Goal: Task Accomplishment & Management: Manage account settings

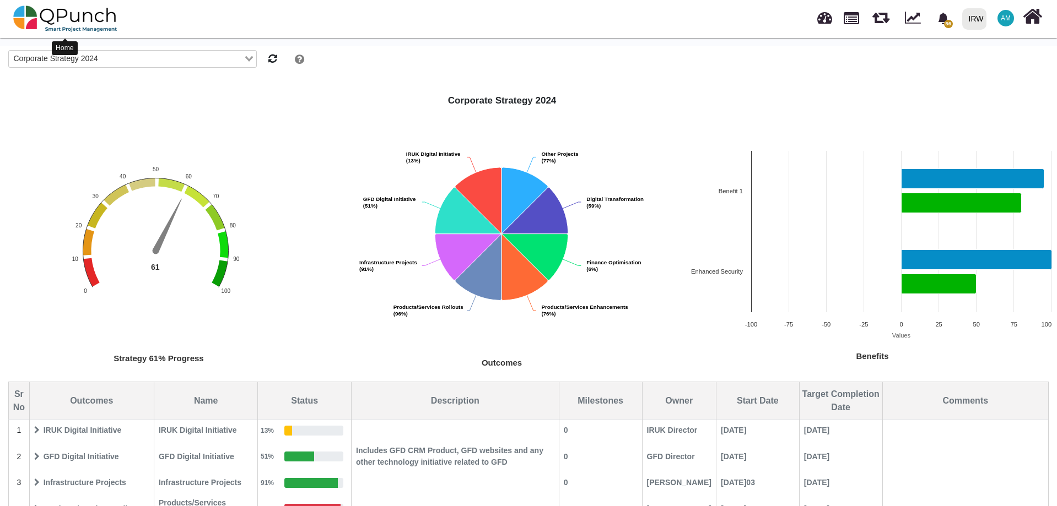
click at [91, 19] on img at bounding box center [65, 18] width 104 height 33
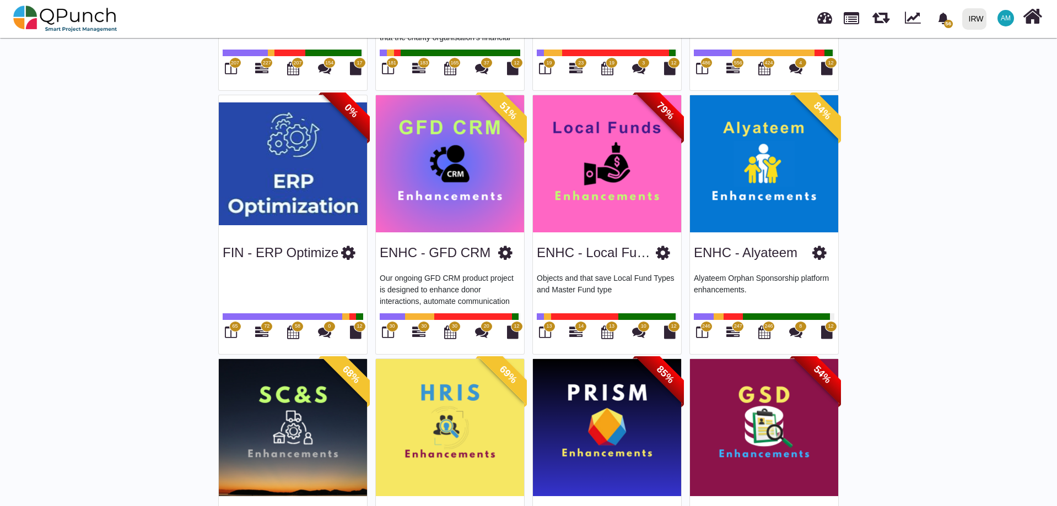
scroll to position [551, 0]
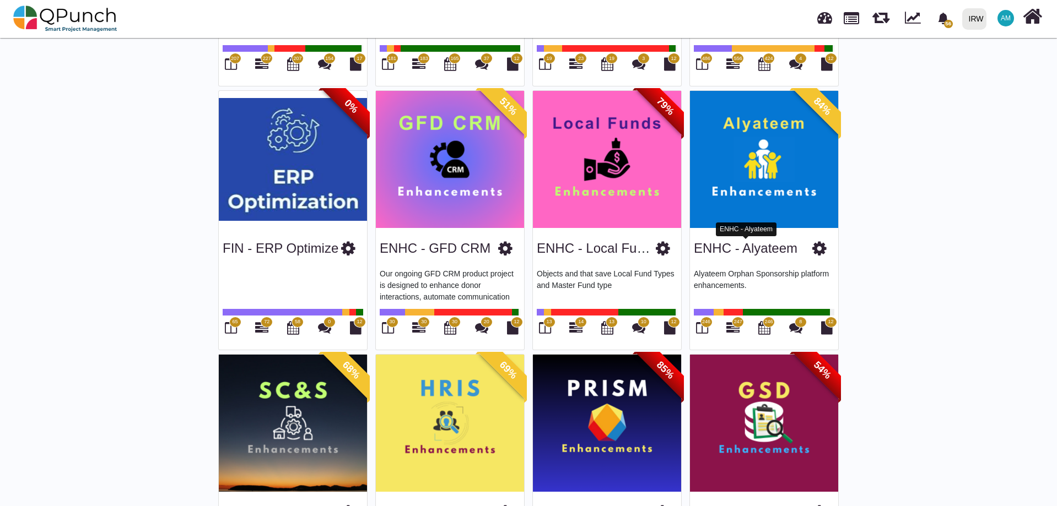
click at [747, 242] on link "ENHC - Alyateem" at bounding box center [746, 248] width 104 height 15
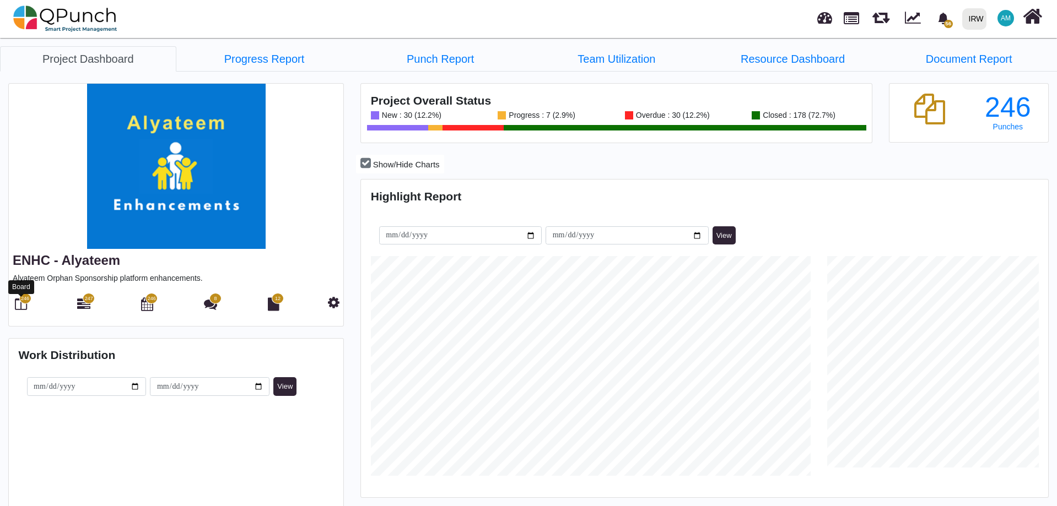
scroll to position [220, 228]
click at [24, 298] on span "246" at bounding box center [25, 299] width 8 height 8
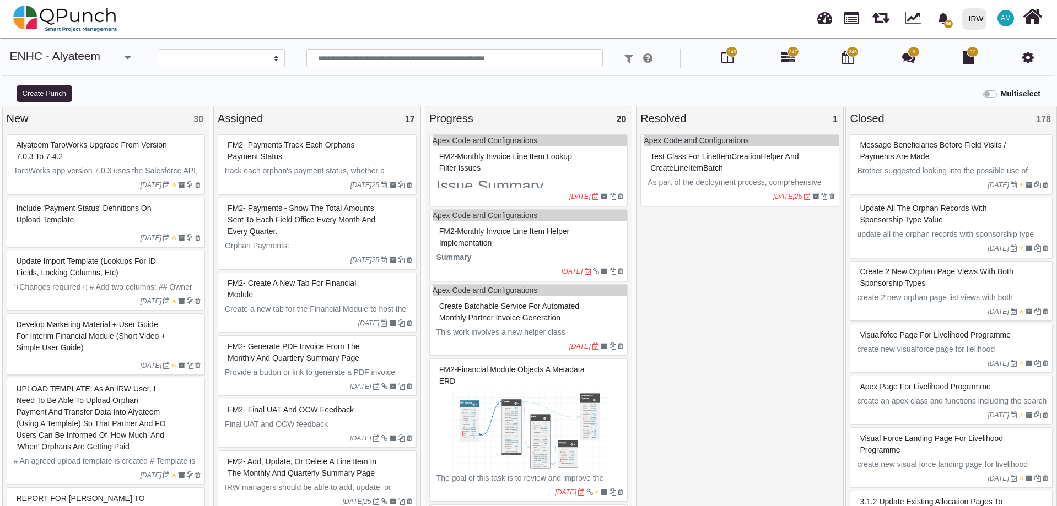
select select
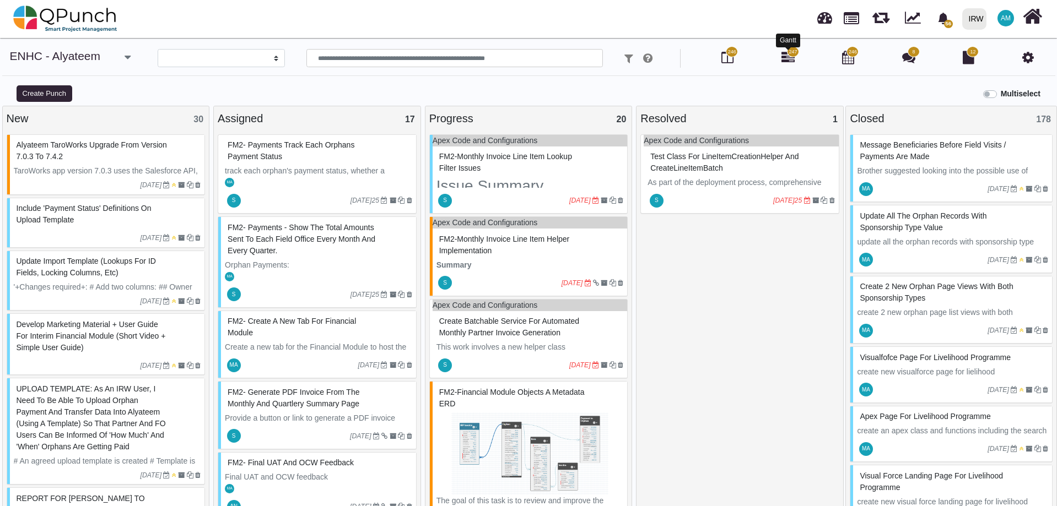
click at [785, 60] on icon at bounding box center [787, 57] width 13 height 13
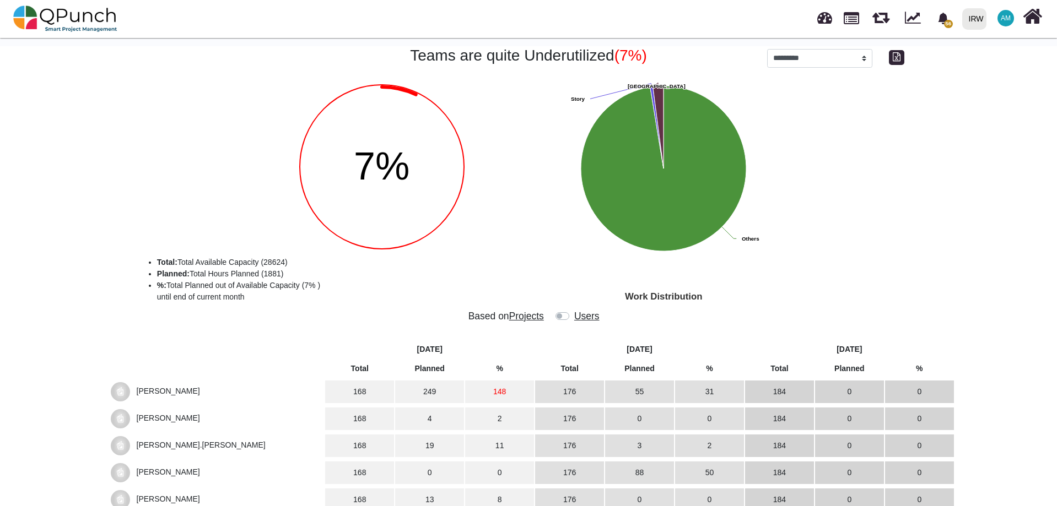
select select "*********"
click at [528, 315] on span "Projects" at bounding box center [526, 316] width 35 height 11
click at [573, 311] on label at bounding box center [573, 311] width 0 height 0
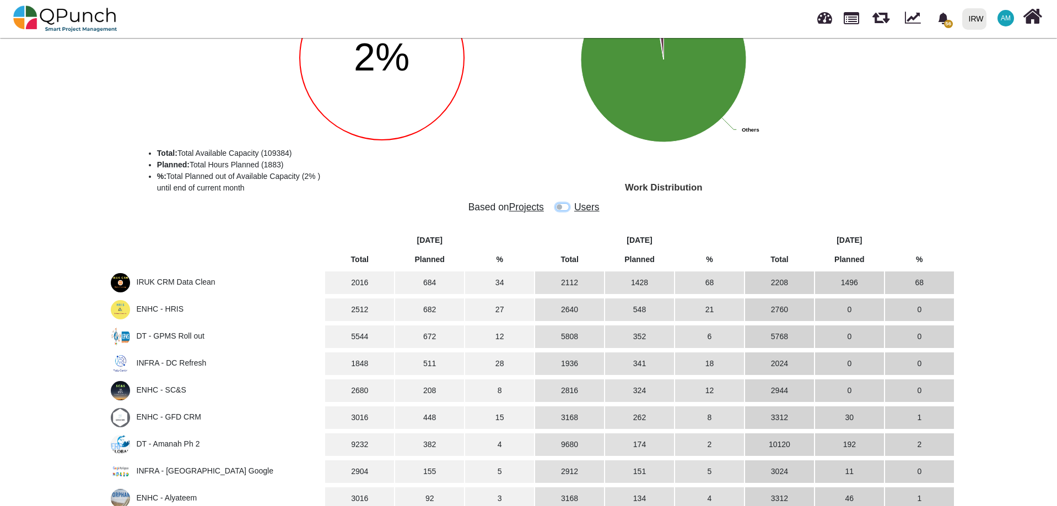
scroll to position [110, 0]
click at [157, 278] on span "IRUK CRM Data Clean" at bounding box center [176, 281] width 79 height 9
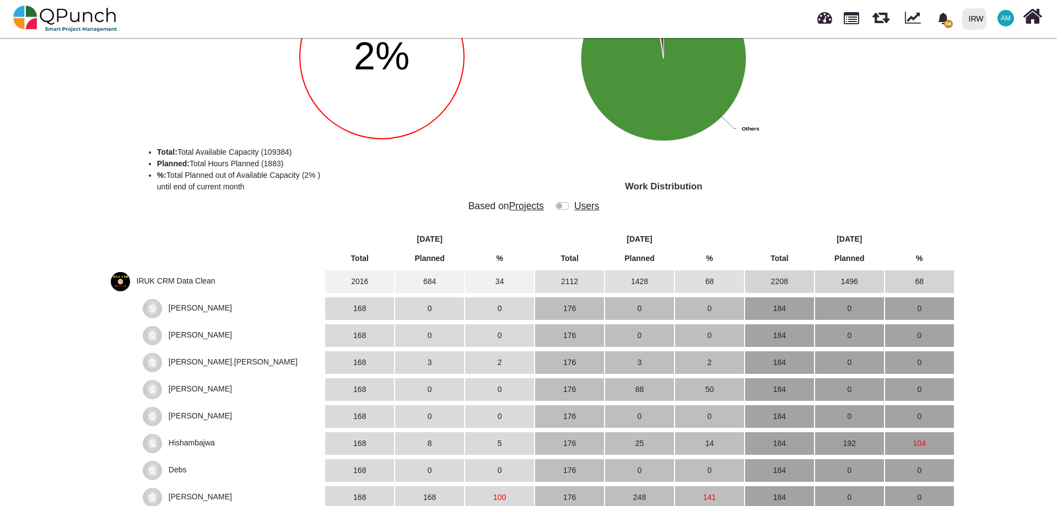
click at [157, 277] on span "IRUK CRM Data Clean" at bounding box center [176, 281] width 79 height 9
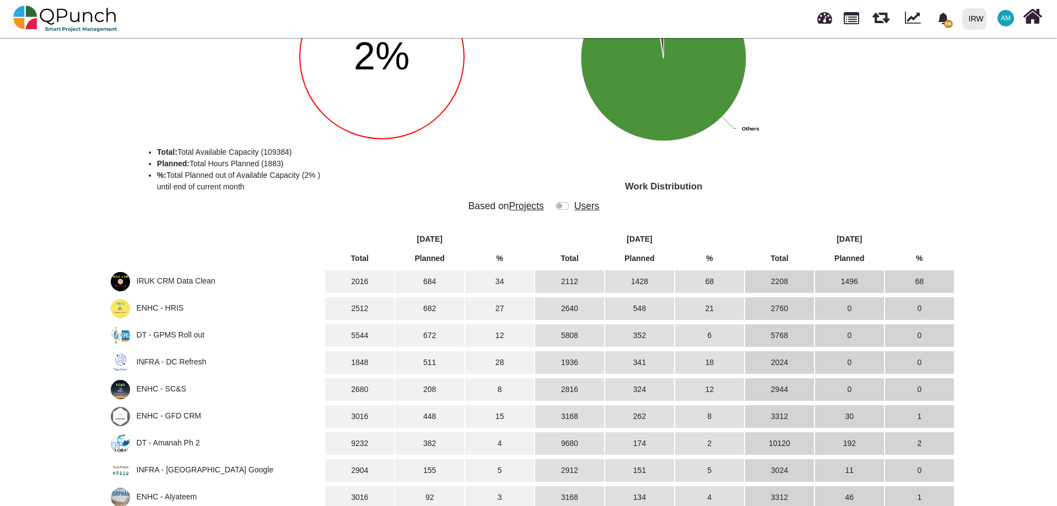
click at [157, 277] on span "IRUK CRM Data Clean" at bounding box center [176, 281] width 79 height 9
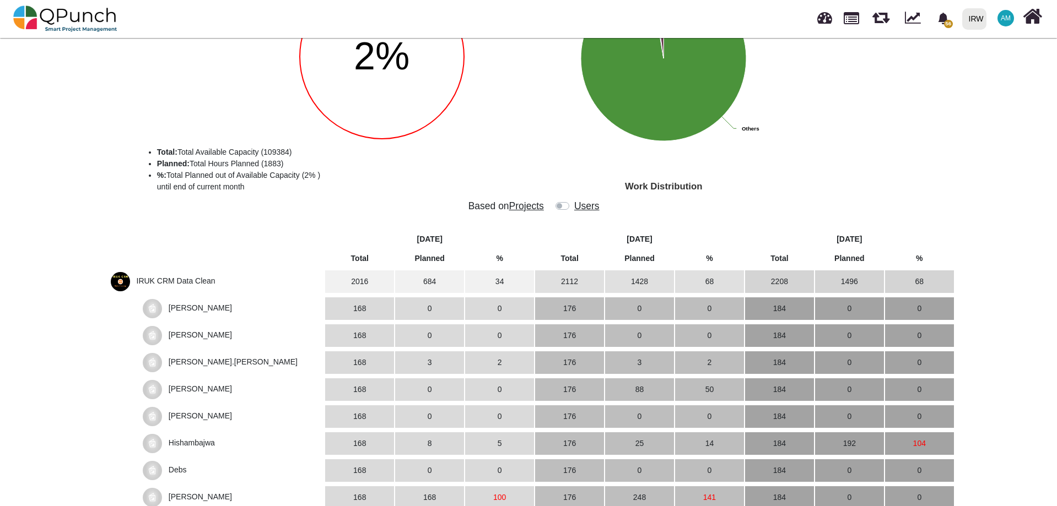
click at [157, 277] on span "IRUK CRM Data Clean" at bounding box center [176, 281] width 79 height 9
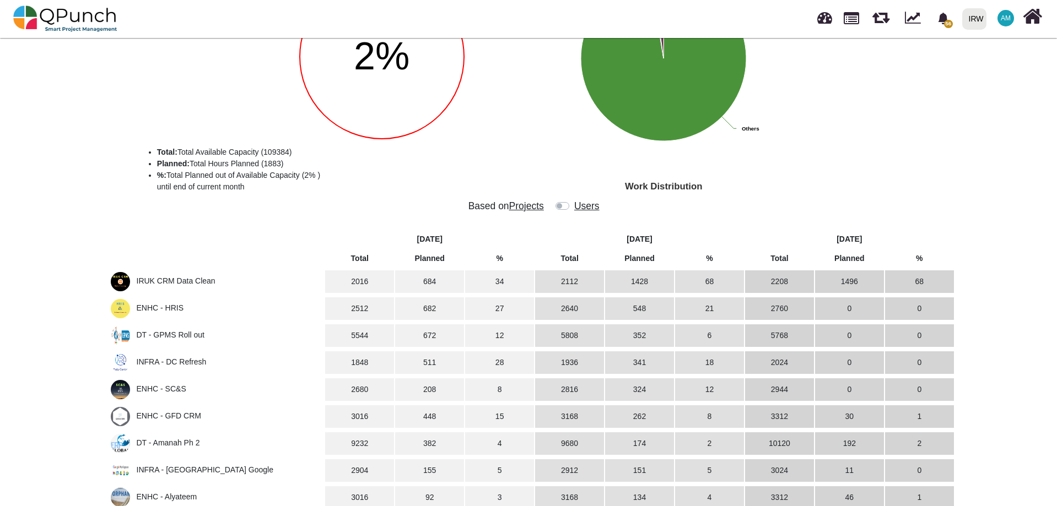
click at [157, 277] on span "IRUK CRM Data Clean" at bounding box center [176, 281] width 79 height 9
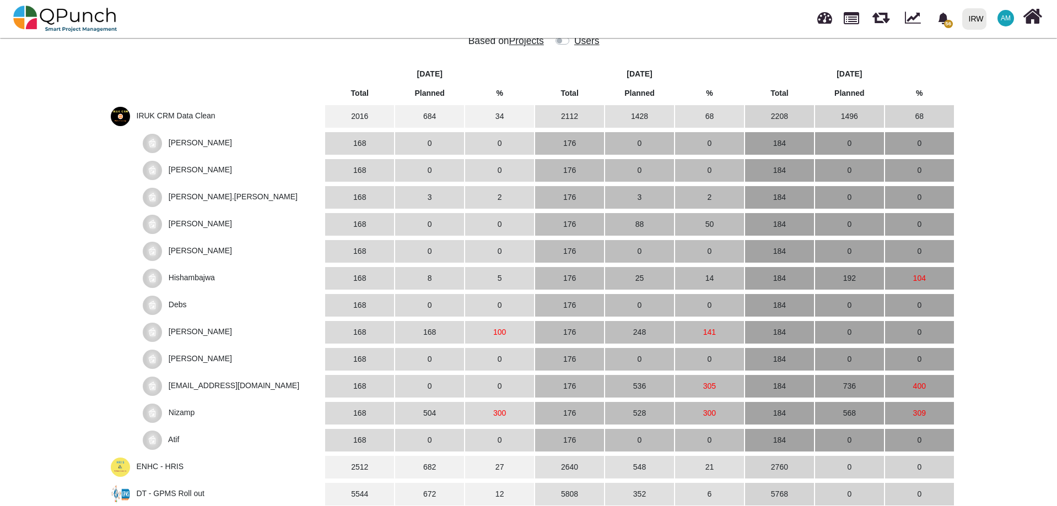
scroll to position [165, 0]
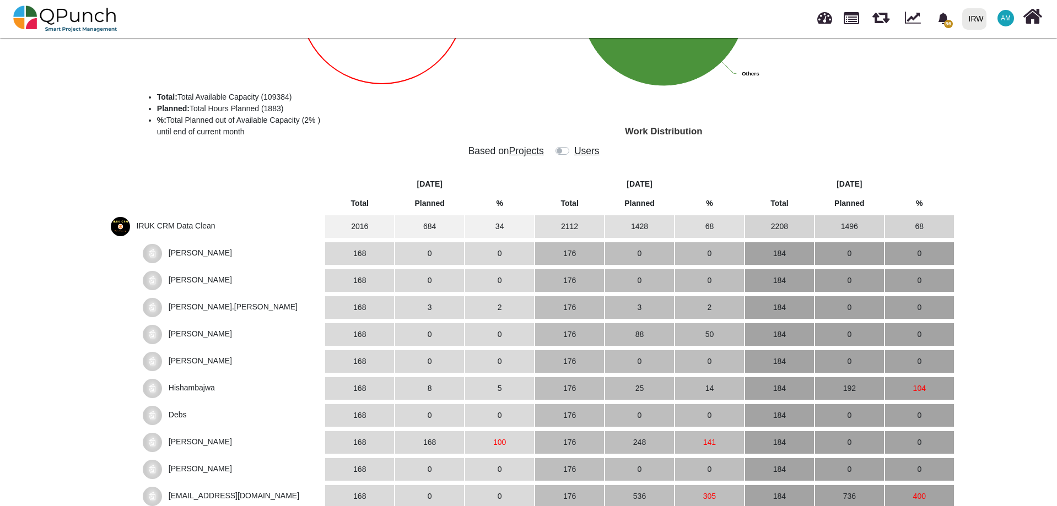
click at [573, 145] on label at bounding box center [573, 145] width 0 height 0
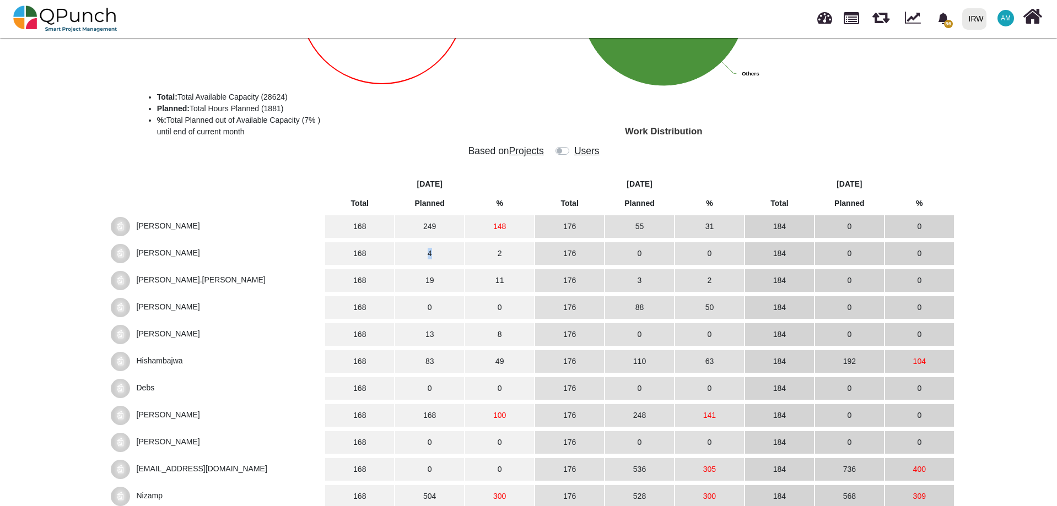
drag, startPoint x: 423, startPoint y: 256, endPoint x: 451, endPoint y: 250, distance: 28.1
click at [451, 250] on td "4" at bounding box center [429, 253] width 69 height 23
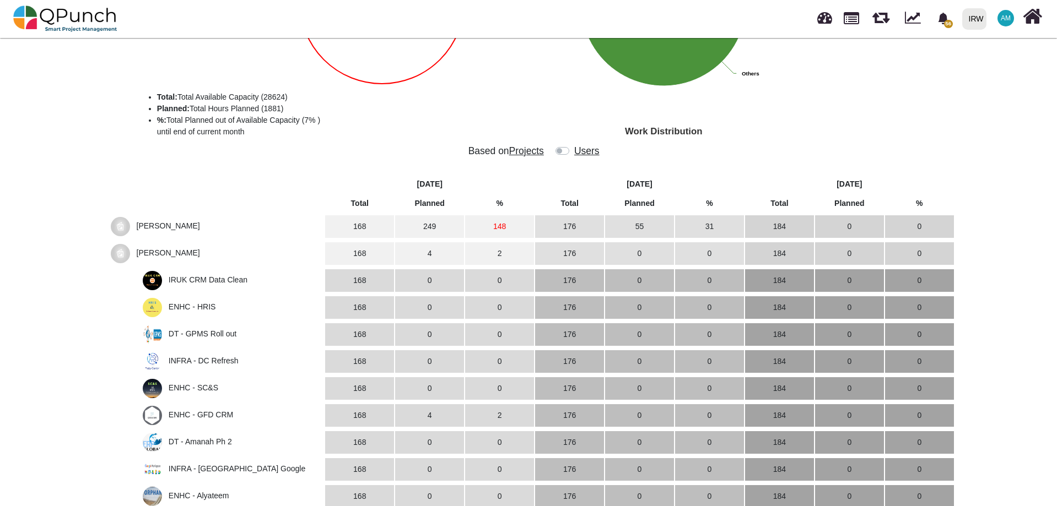
click at [501, 253] on td "2" at bounding box center [499, 253] width 69 height 23
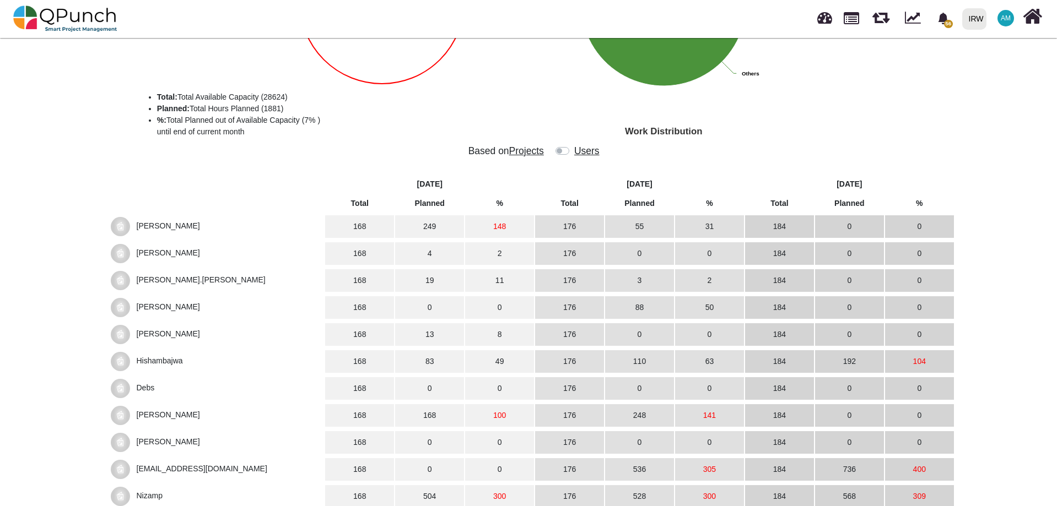
click at [496, 253] on td "2" at bounding box center [499, 253] width 69 height 23
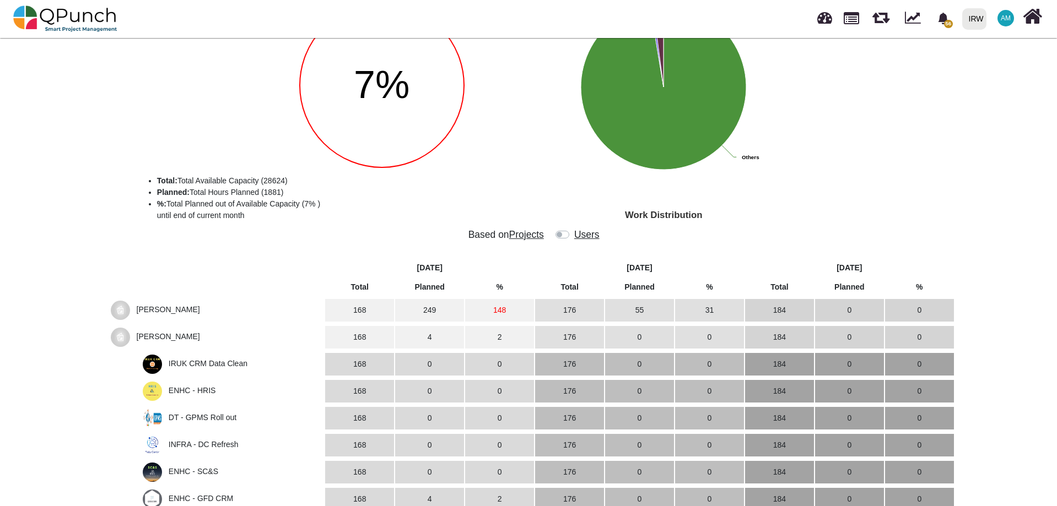
scroll to position [0, 0]
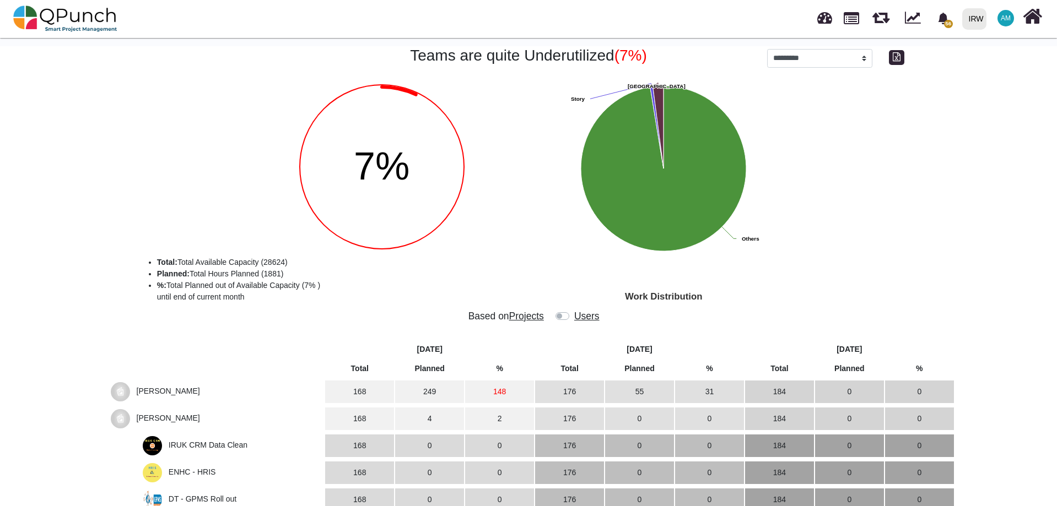
click at [573, 311] on label at bounding box center [573, 311] width 0 height 0
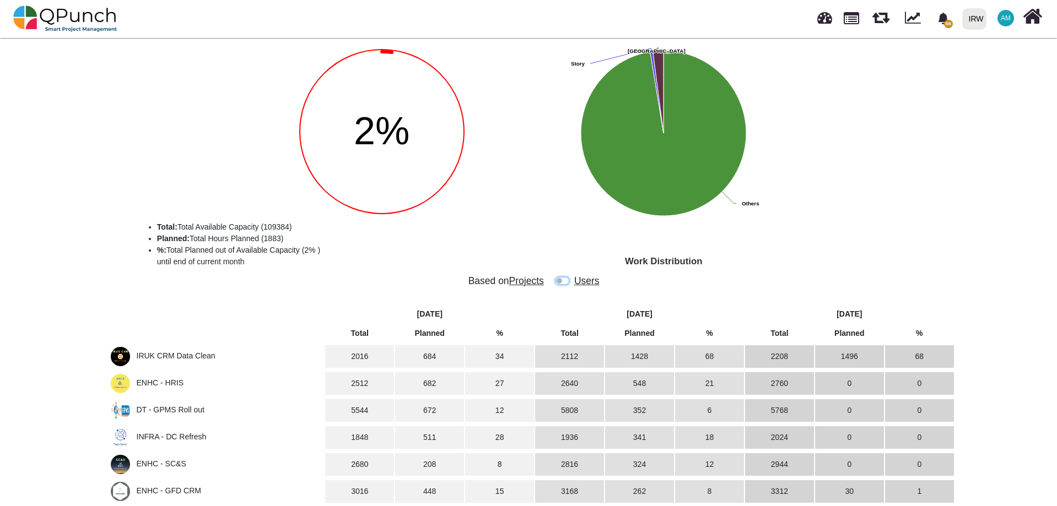
scroll to position [55, 0]
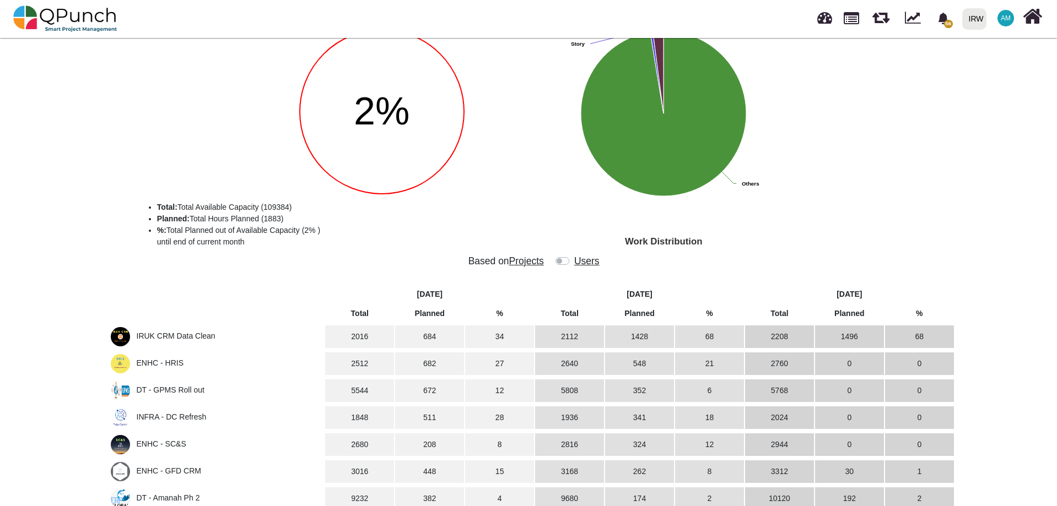
click at [573, 256] on label at bounding box center [573, 256] width 0 height 0
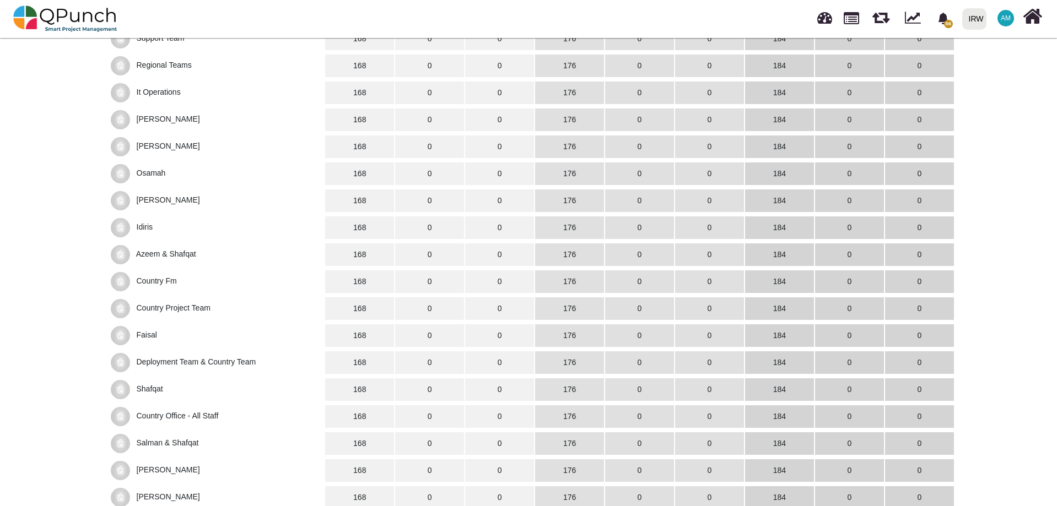
scroll to position [2999, 0]
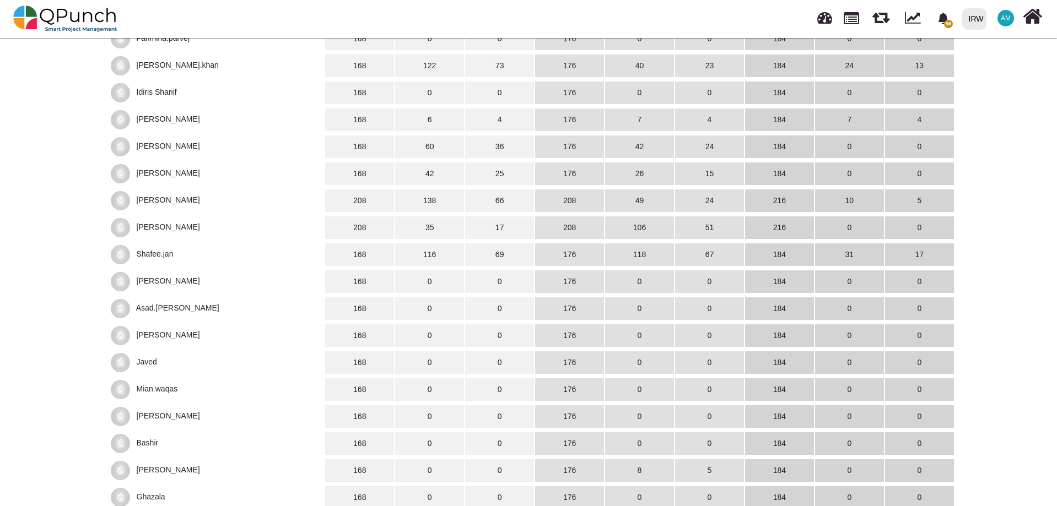
click at [155, 253] on span "Shafee.jan" at bounding box center [155, 254] width 37 height 9
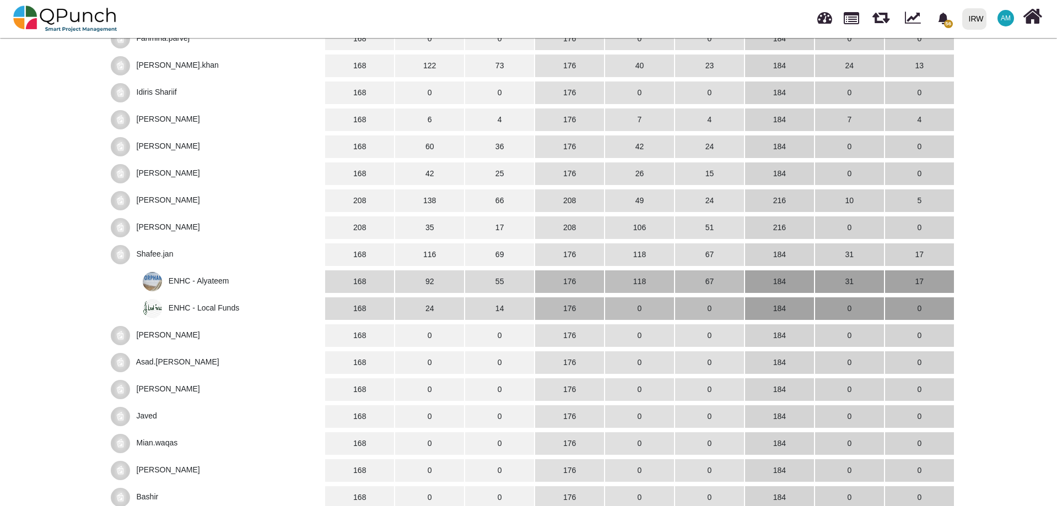
click at [207, 307] on span "ENHC - Local Funds" at bounding box center [204, 308] width 71 height 9
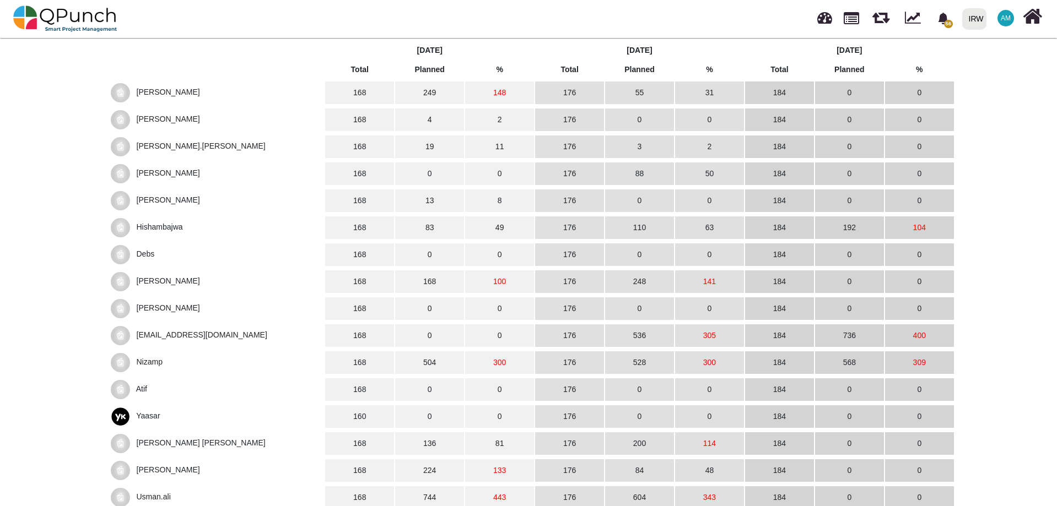
scroll to position [0, 0]
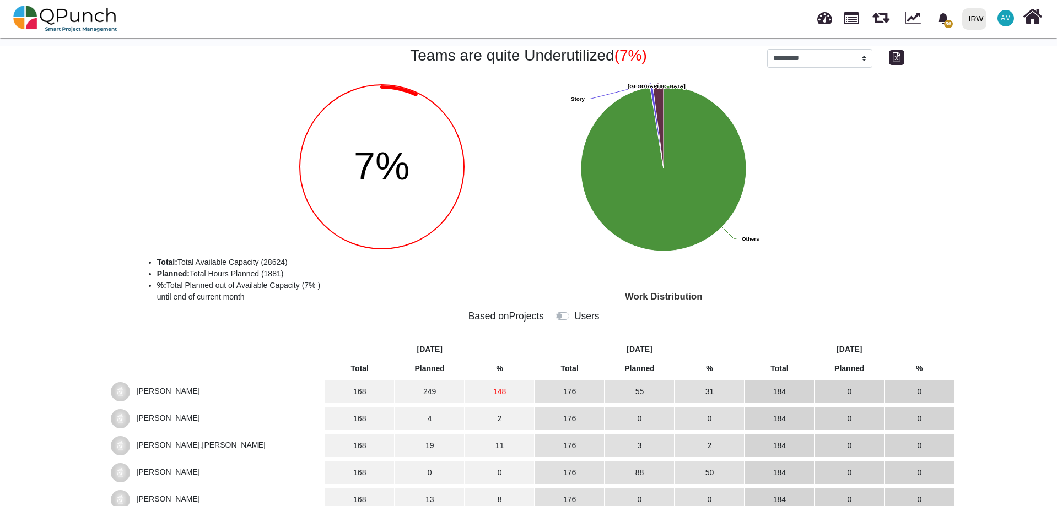
click at [573, 311] on label at bounding box center [573, 311] width 0 height 0
click at [106, 120] on div at bounding box center [161, 161] width 147 height 184
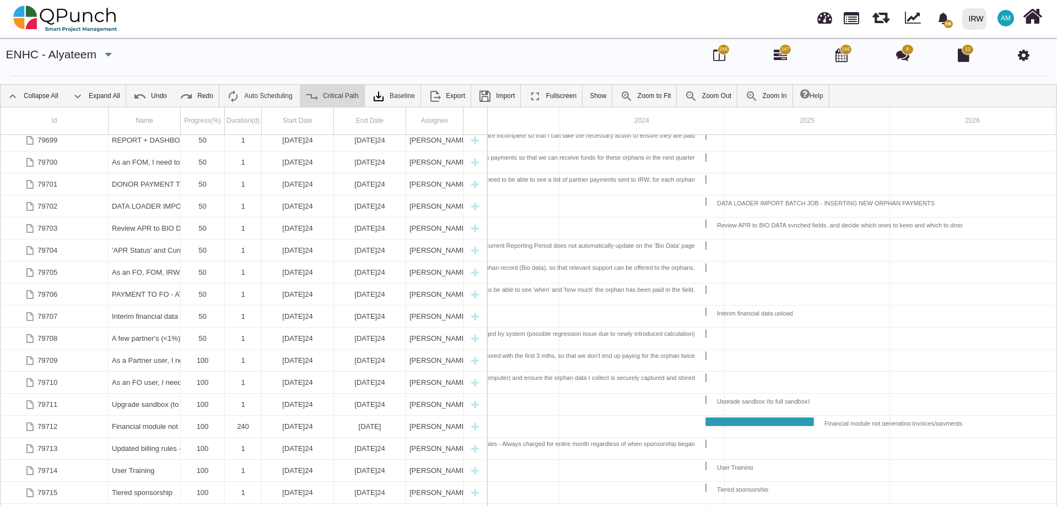
scroll to position [1636, 0]
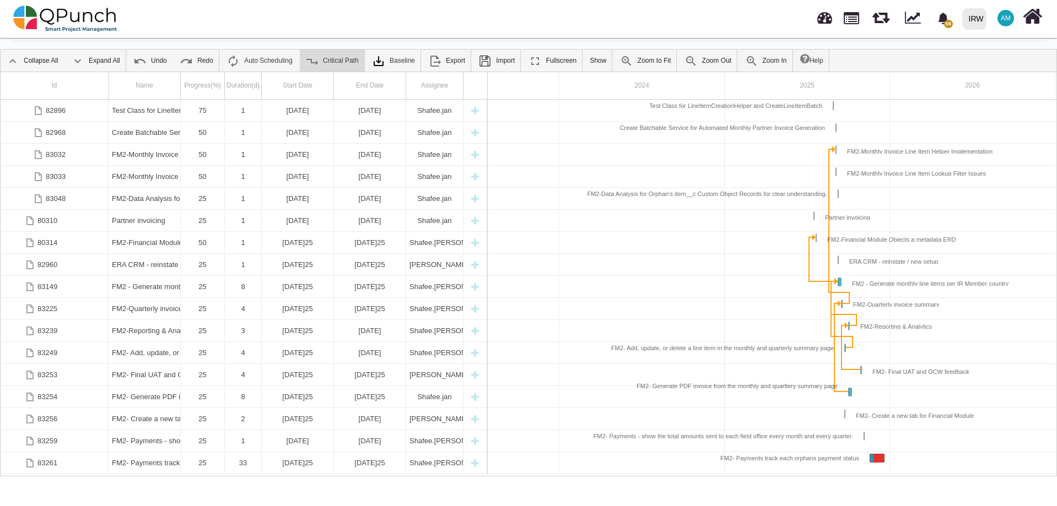
drag, startPoint x: 458, startPoint y: 475, endPoint x: 369, endPoint y: 494, distance: 91.1
click at [369, 494] on body "56 Notification Clear Download Data from Launch Good Platform Hishambajwa 17-09…" at bounding box center [528, 253] width 1057 height 506
drag, startPoint x: 391, startPoint y: 477, endPoint x: 334, endPoint y: 475, distance: 56.8
click at [327, 488] on body "56 Notification Clear Download Data from Launch Good Platform Hishambajwa 17-09…" at bounding box center [528, 253] width 1057 height 506
click at [637, 62] on link "Zoom to Fit" at bounding box center [645, 61] width 62 height 22
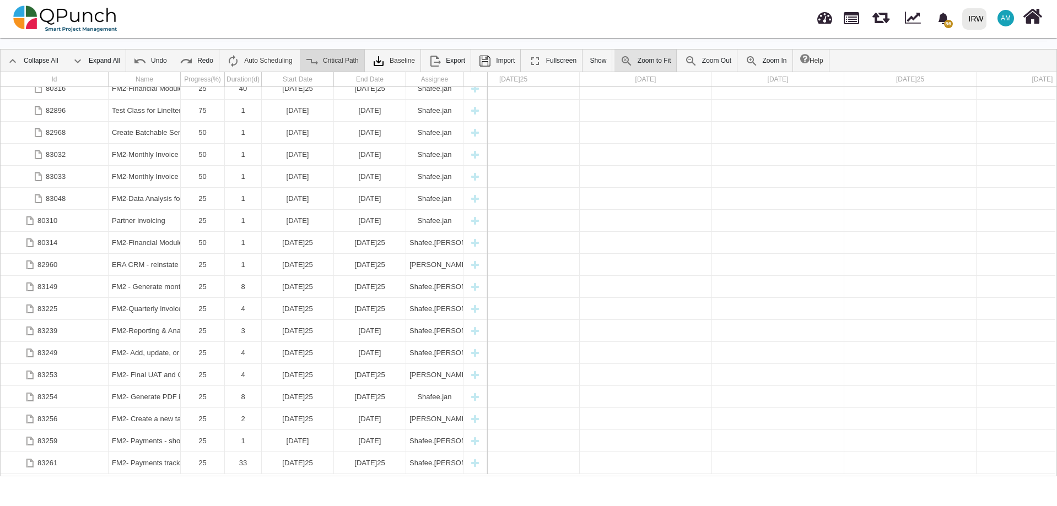
click at [637, 64] on link "Zoom to Fit" at bounding box center [645, 61] width 62 height 22
click at [715, 61] on link "Zoom Out" at bounding box center [708, 61] width 58 height 22
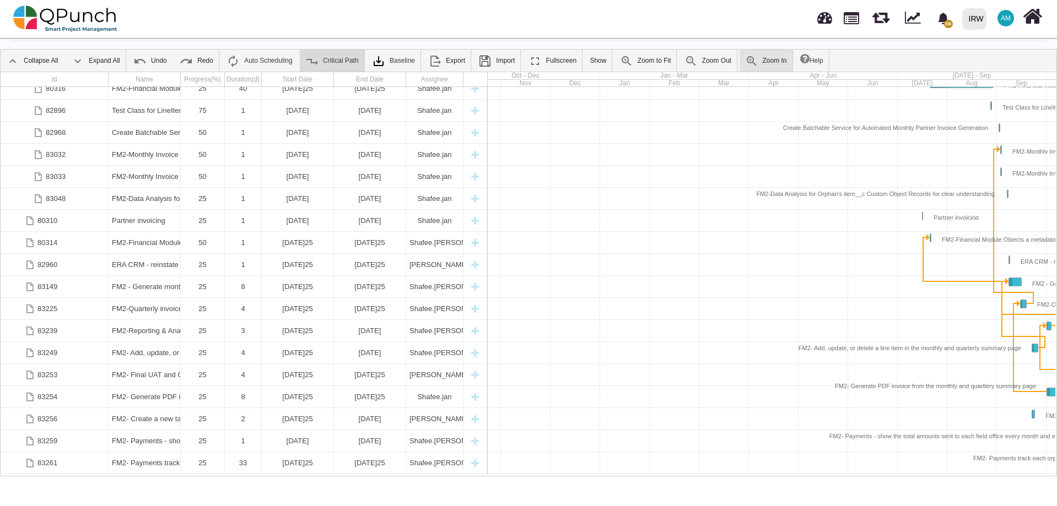
click at [756, 62] on link "Zoom In" at bounding box center [765, 61] width 53 height 22
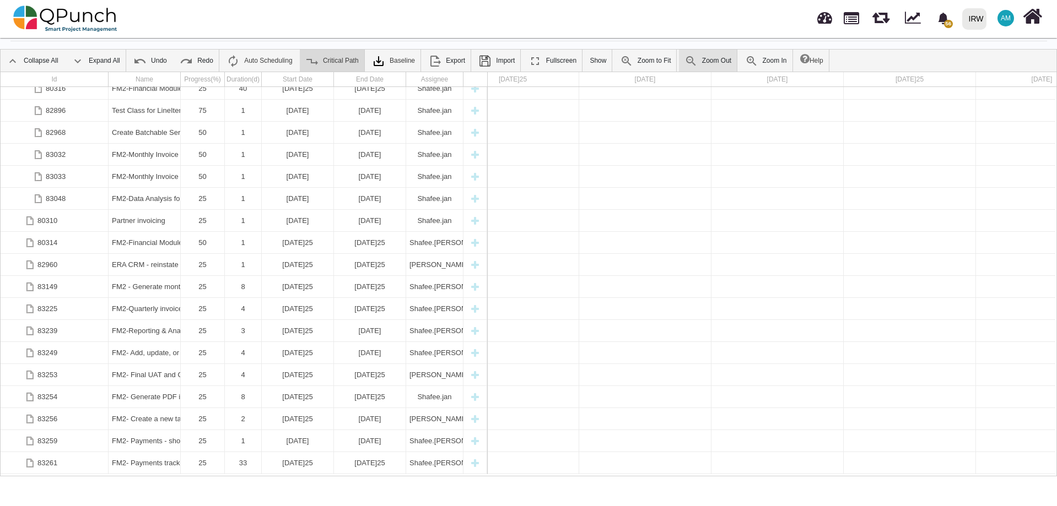
click at [704, 63] on link "Zoom Out" at bounding box center [708, 61] width 58 height 22
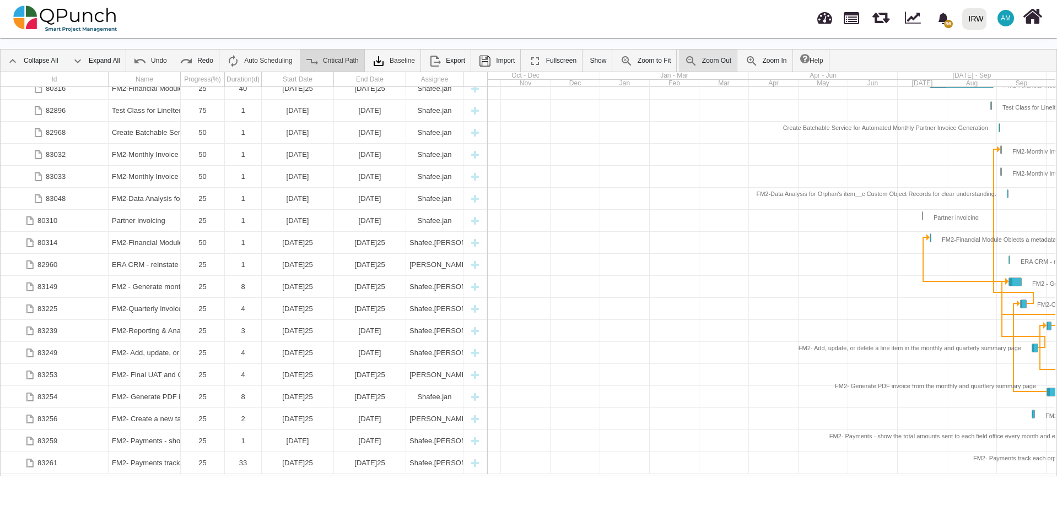
click at [704, 64] on link "Zoom Out" at bounding box center [708, 61] width 58 height 22
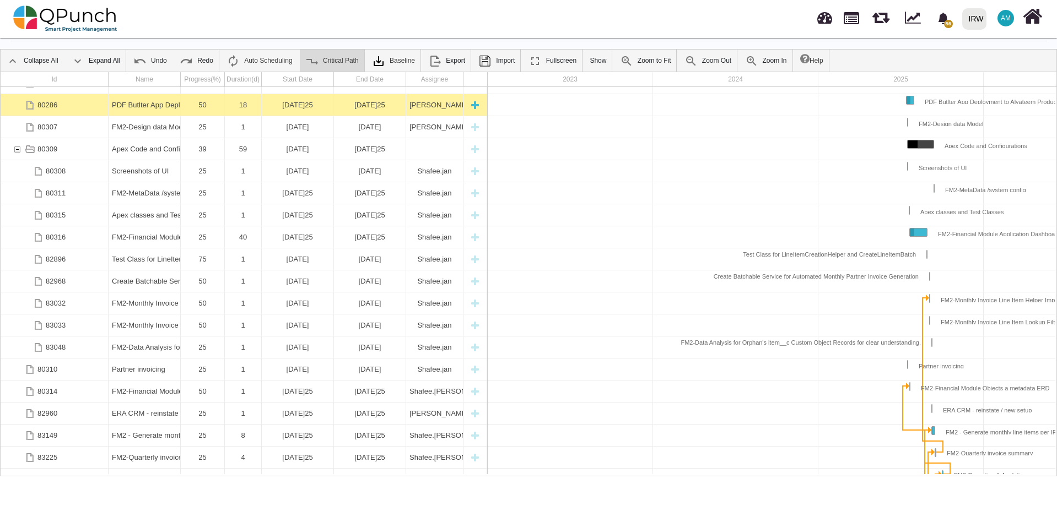
scroll to position [4880, 0]
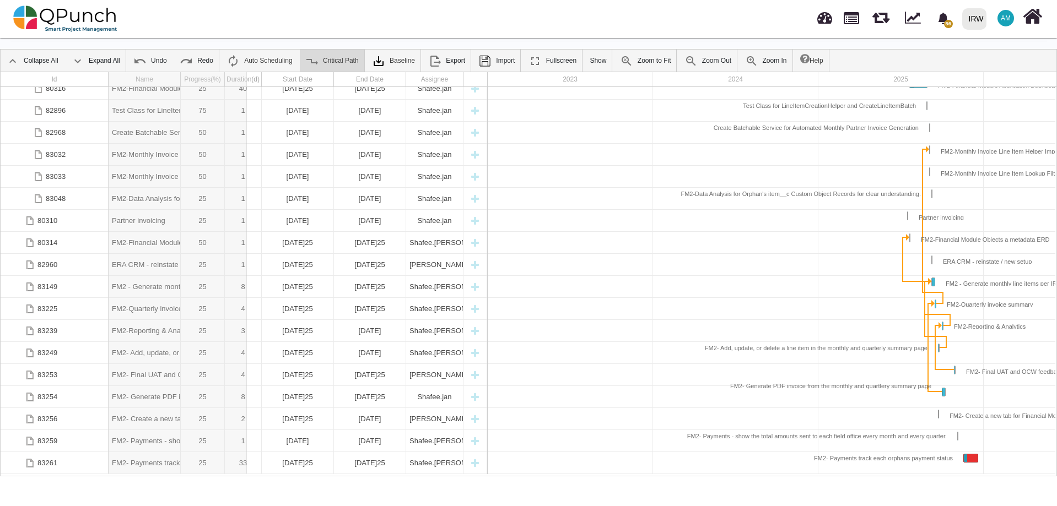
drag, startPoint x: 180, startPoint y: 74, endPoint x: 247, endPoint y: 73, distance: 67.2
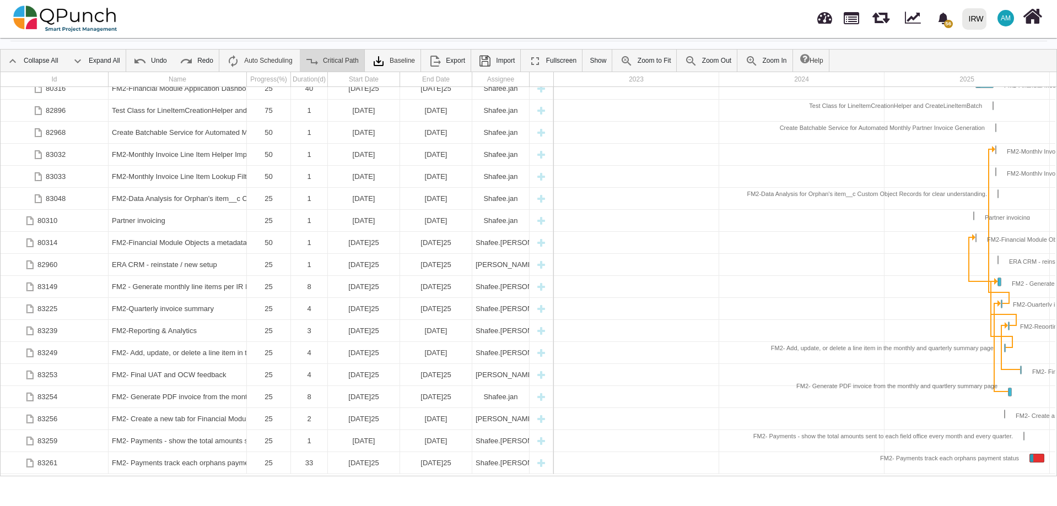
drag, startPoint x: 784, startPoint y: 476, endPoint x: 803, endPoint y: 474, distance: 18.8
click at [803, 474] on div "Id Name Progress(%) Duration(d) Start Date End Date Assignee 80316 FM2-Financia…" at bounding box center [528, 274] width 1057 height 405
drag, startPoint x: 796, startPoint y: 473, endPoint x: 868, endPoint y: 474, distance: 72.7
click at [867, 472] on div at bounding box center [884, 463] width 661 height 22
drag, startPoint x: 876, startPoint y: 475, endPoint x: 904, endPoint y: 472, distance: 28.4
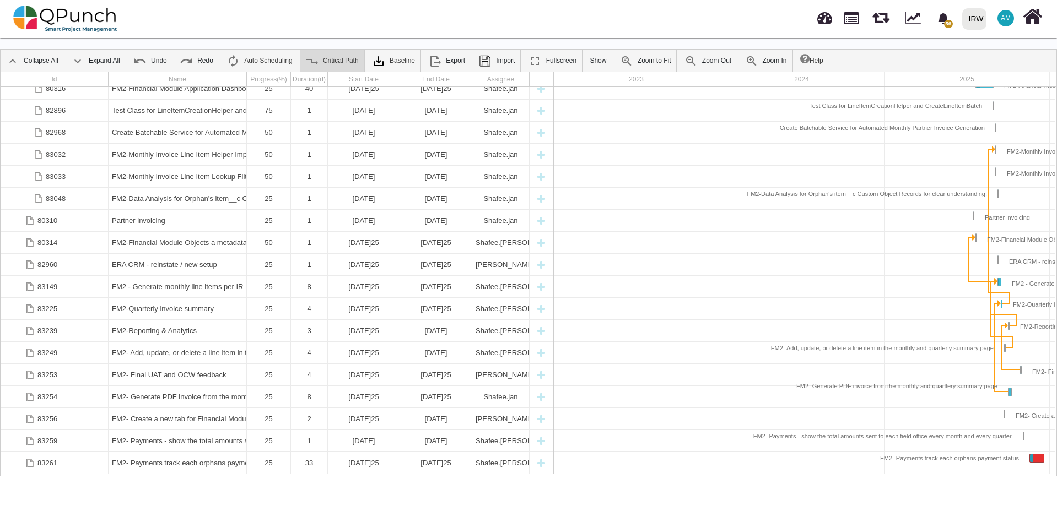
click at [904, 472] on div "Id Name Progress(%) Duration(d) Start Date End Date Assignee 80316 FM2-Financia…" at bounding box center [528, 274] width 1057 height 405
drag, startPoint x: 863, startPoint y: 476, endPoint x: 907, endPoint y: 484, distance: 44.7
click at [907, 484] on body "56 Notification Clear Download Data from Launch Good Platform Hishambajwa 17-09…" at bounding box center [528, 253] width 1057 height 506
click at [62, 11] on img at bounding box center [65, 18] width 104 height 33
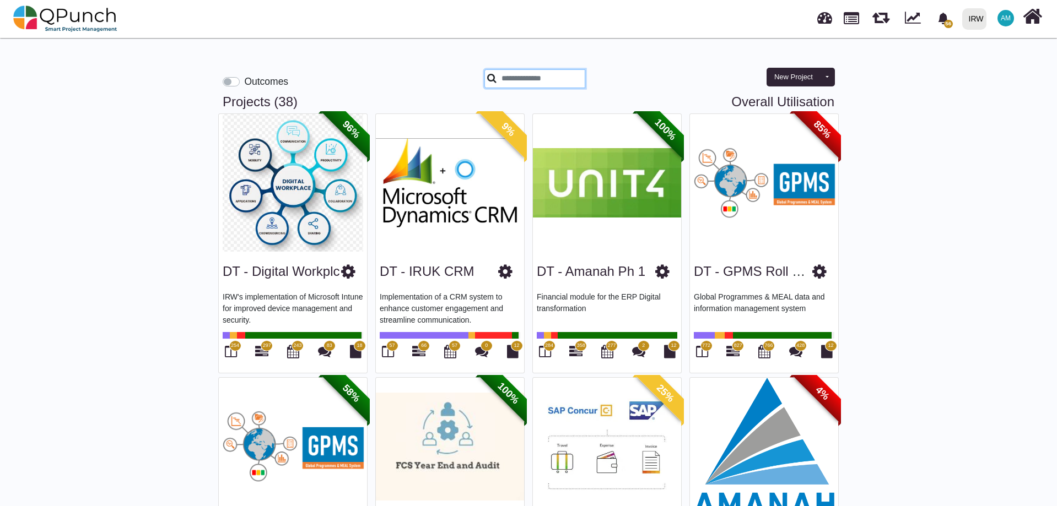
click at [533, 83] on input "text" at bounding box center [534, 78] width 101 height 19
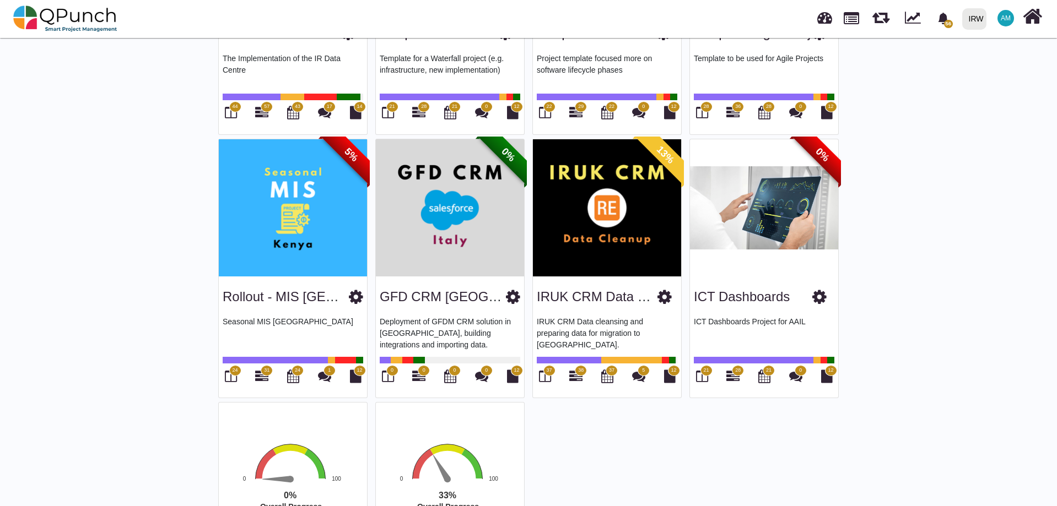
scroll to position [1917, 0]
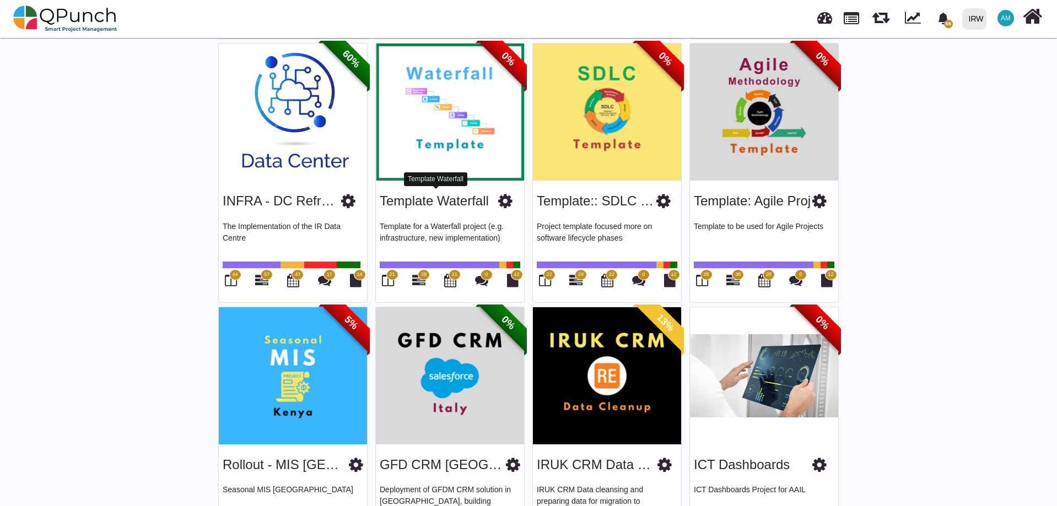
click at [426, 197] on link "Template Waterfall" at bounding box center [434, 200] width 109 height 15
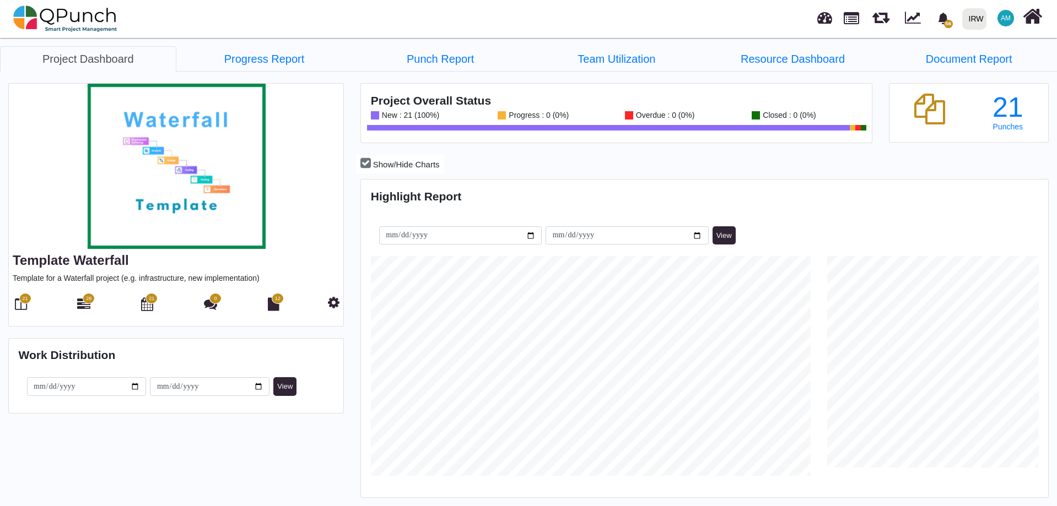
scroll to position [304, 684]
click at [18, 312] on div "21" at bounding box center [21, 305] width 12 height 15
click at [17, 309] on icon at bounding box center [21, 304] width 12 height 13
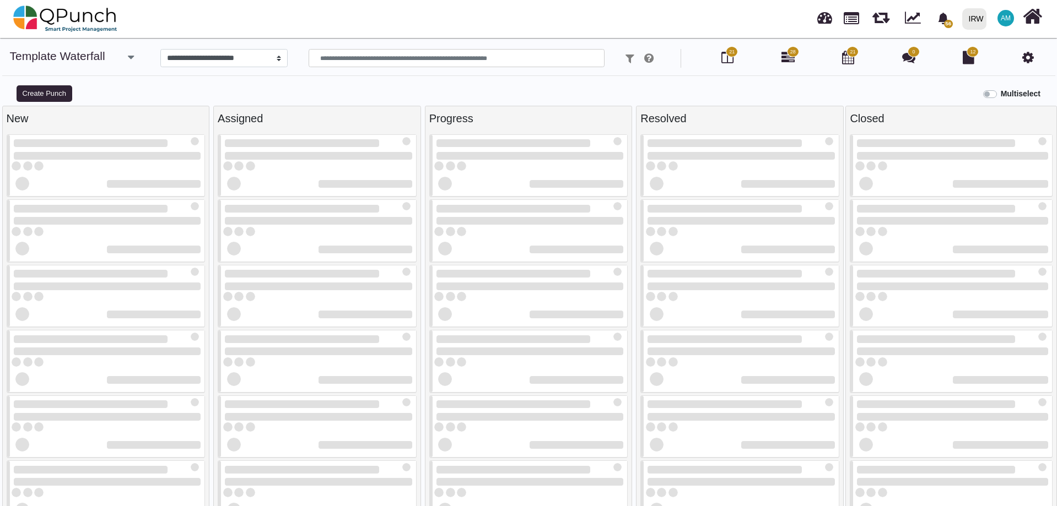
select select
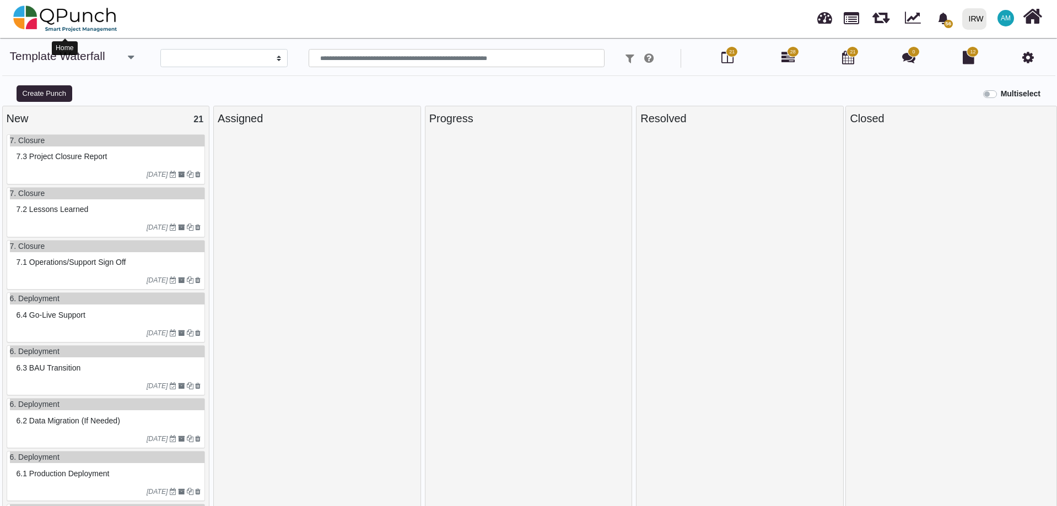
click at [85, 8] on img at bounding box center [65, 18] width 104 height 33
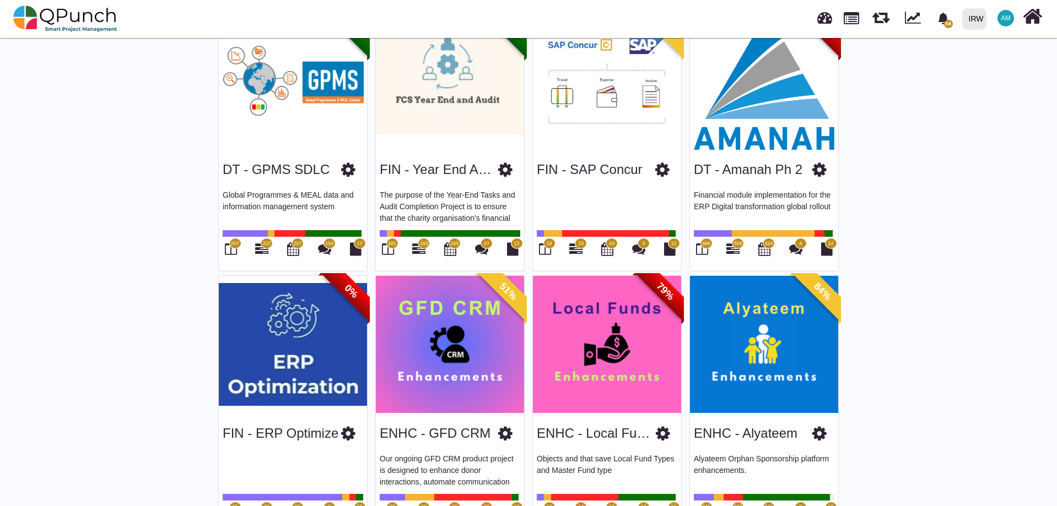
scroll to position [386, 0]
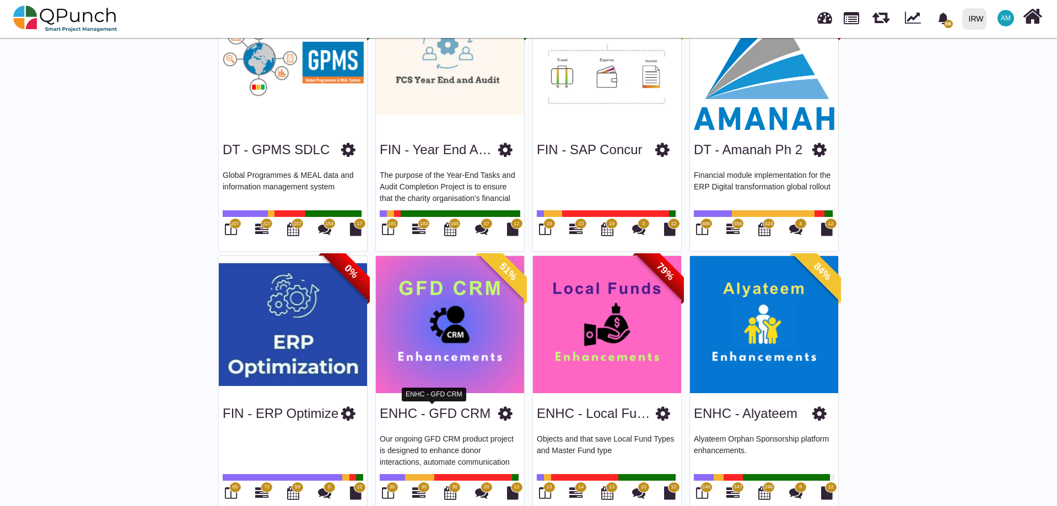
click at [439, 418] on link "ENHC - GFD CRM" at bounding box center [435, 413] width 111 height 15
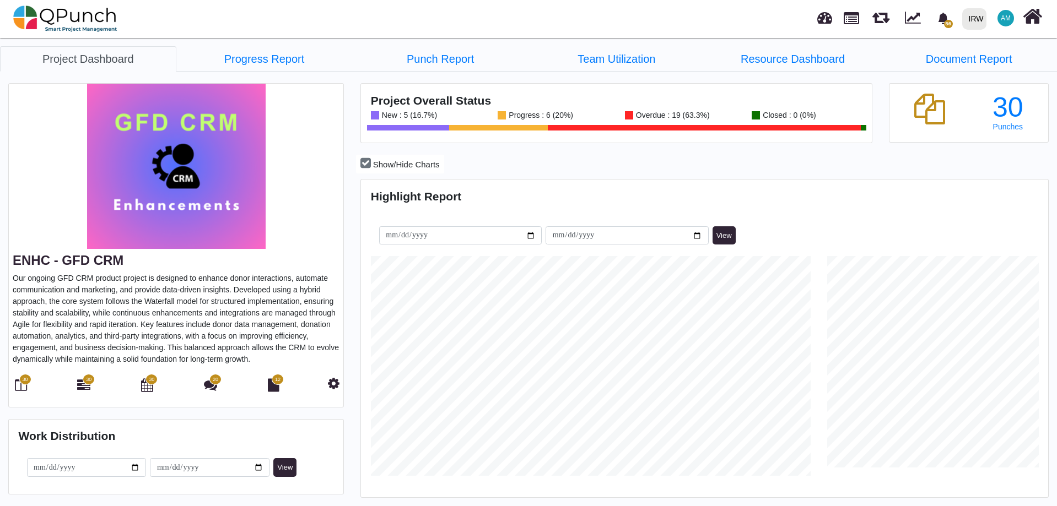
scroll to position [220, 228]
click at [605, 51] on link "Team Utilization" at bounding box center [616, 58] width 176 height 25
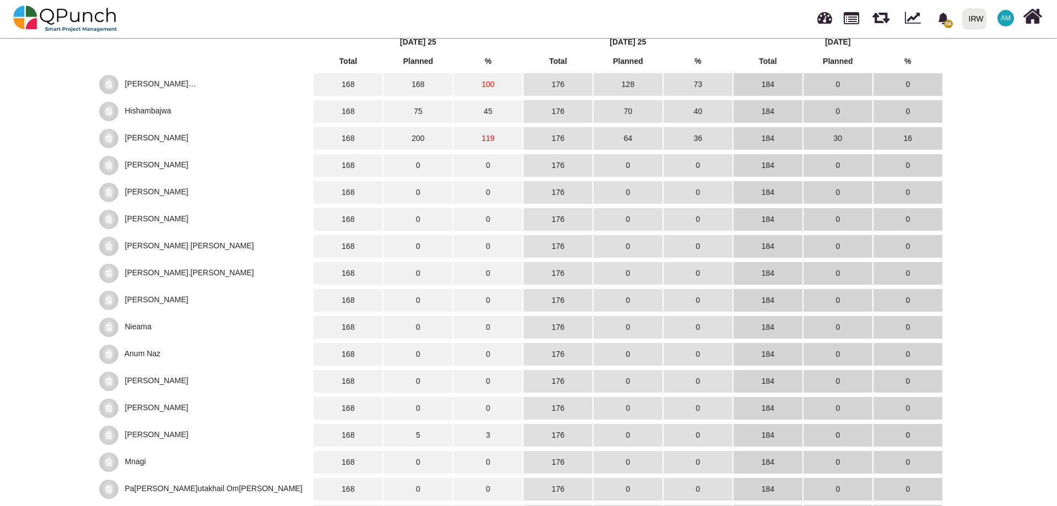
scroll to position [434, 0]
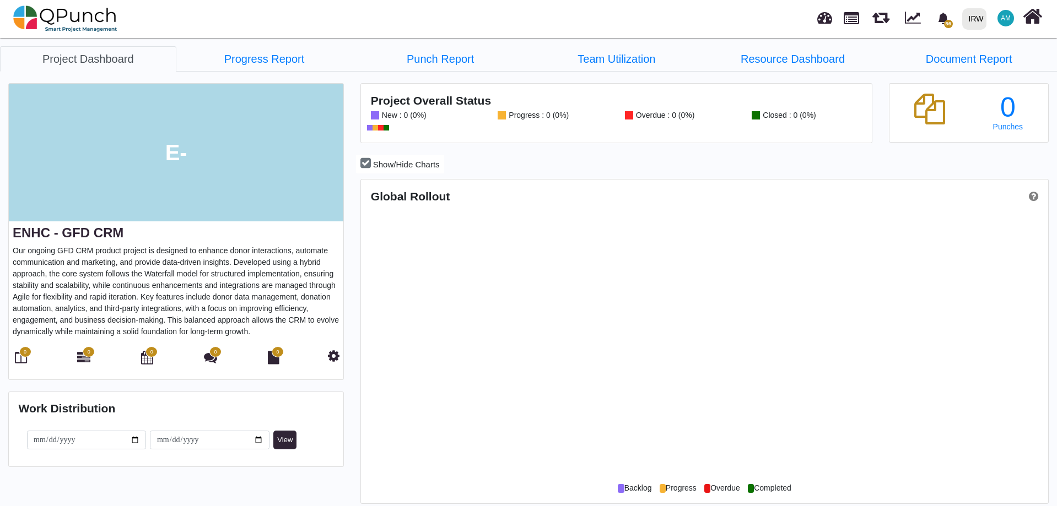
scroll to position [550661, 550280]
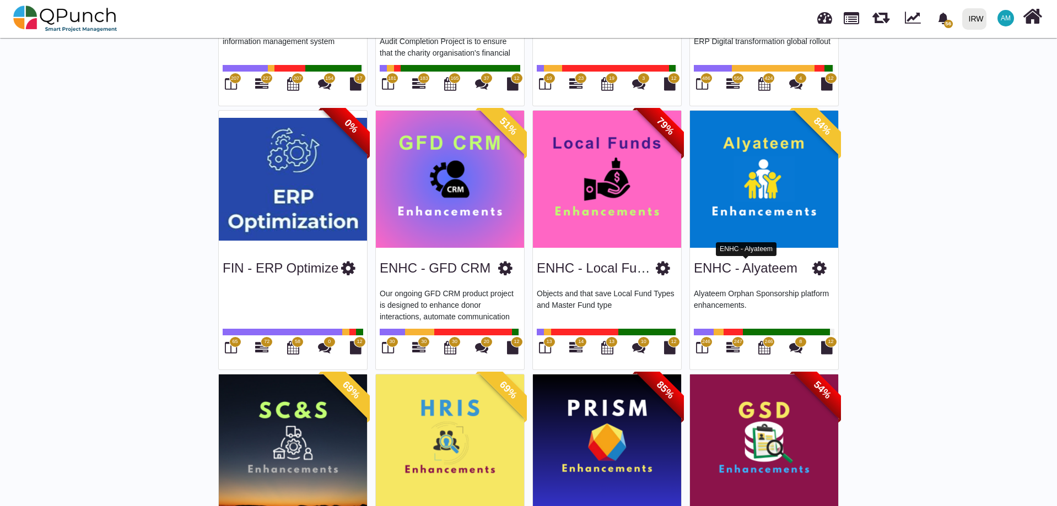
click at [712, 271] on link "ENHC - Alyateem" at bounding box center [746, 268] width 104 height 15
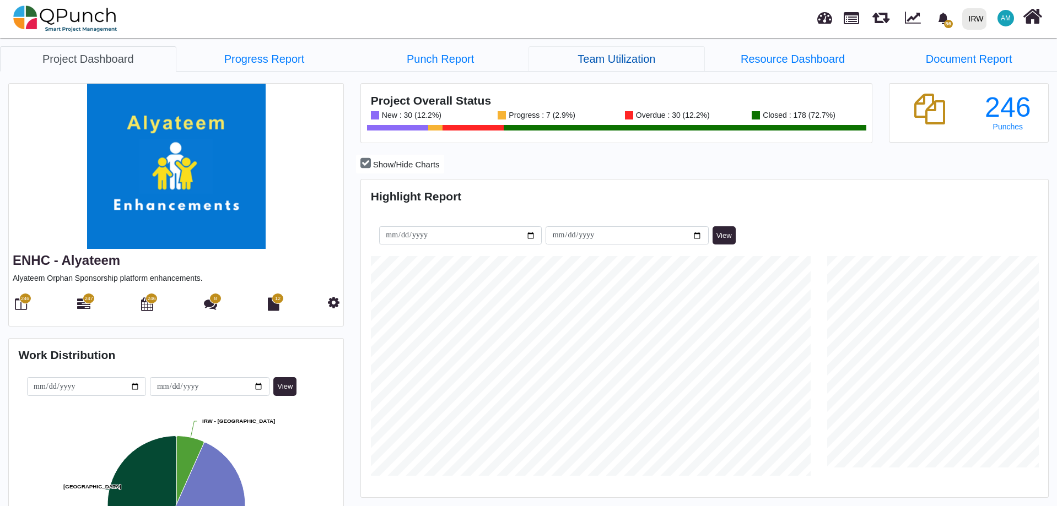
click at [604, 57] on link "Team Utilization" at bounding box center [616, 58] width 176 height 25
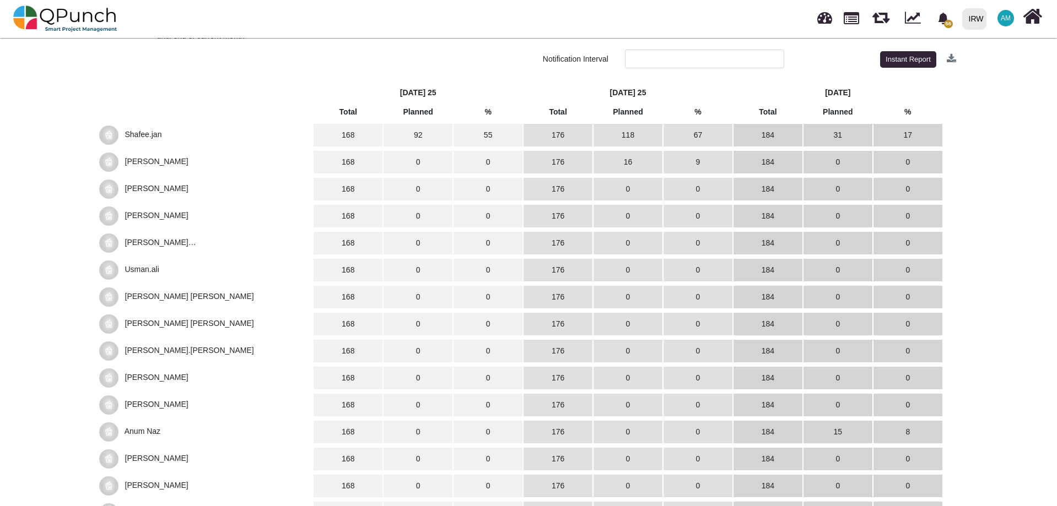
click at [147, 132] on span "Shafee.jan" at bounding box center [143, 134] width 37 height 9
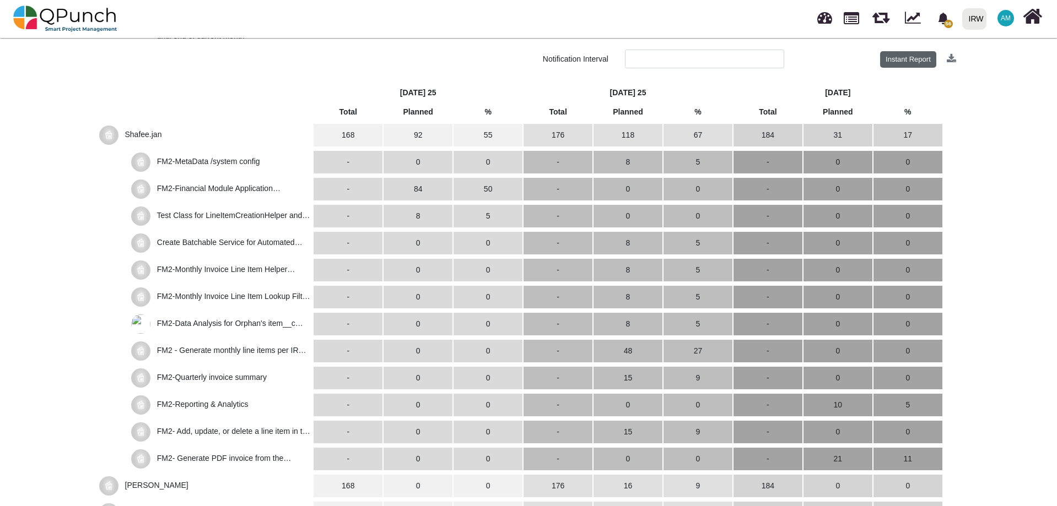
click at [911, 62] on button "Instant Report" at bounding box center [908, 59] width 57 height 17
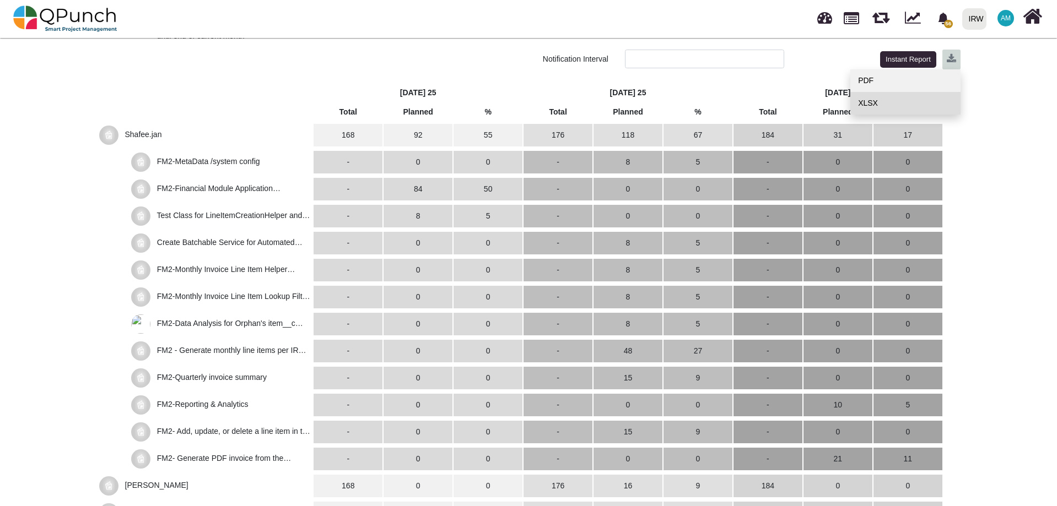
click at [880, 105] on link "XLSX" at bounding box center [905, 103] width 110 height 23
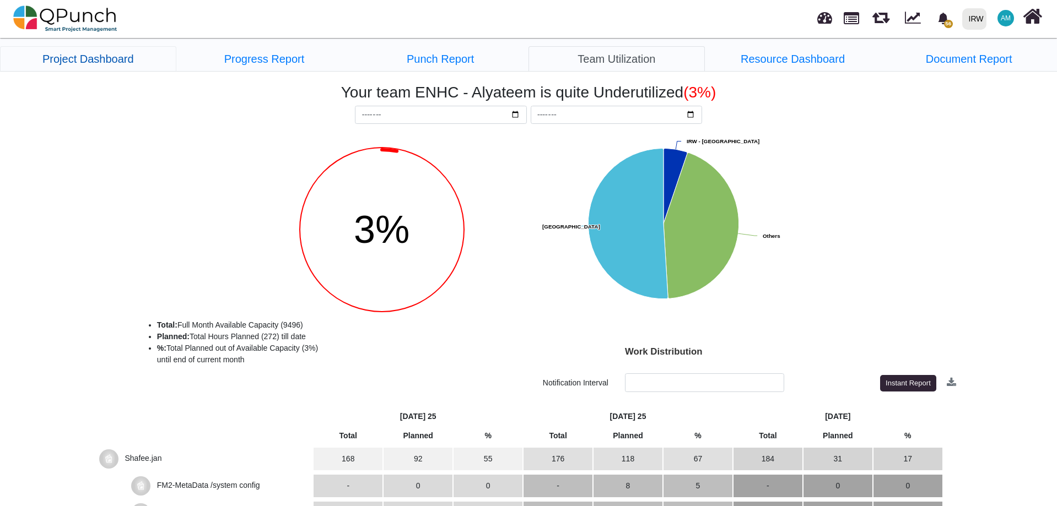
click at [101, 53] on link "Project Dashboard" at bounding box center [88, 58] width 176 height 25
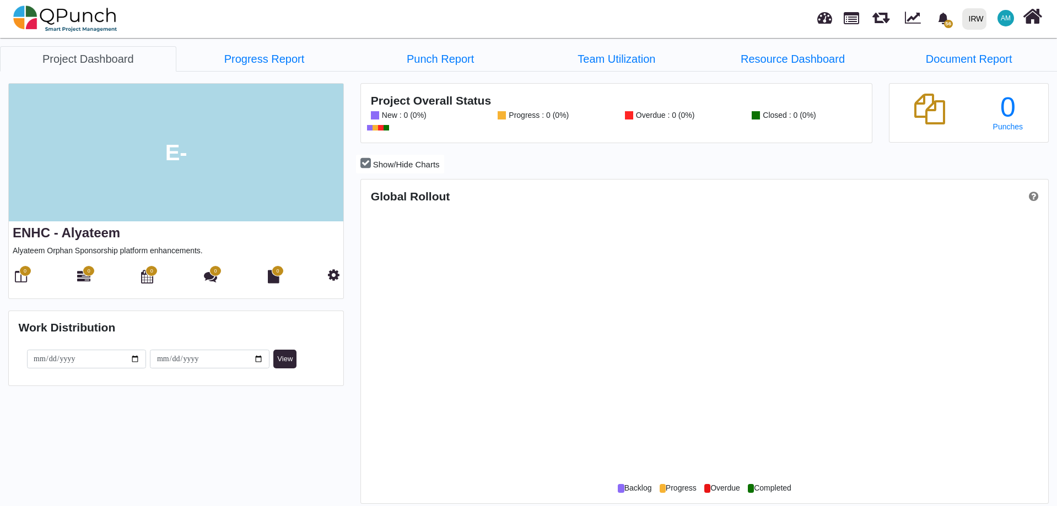
scroll to position [550661, 550280]
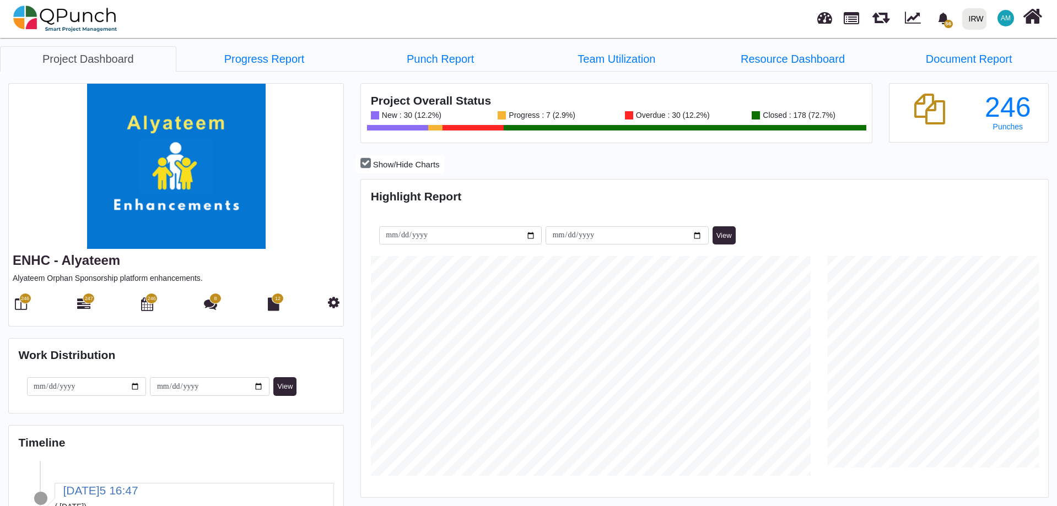
click at [15, 303] on div "246" at bounding box center [21, 305] width 16 height 19
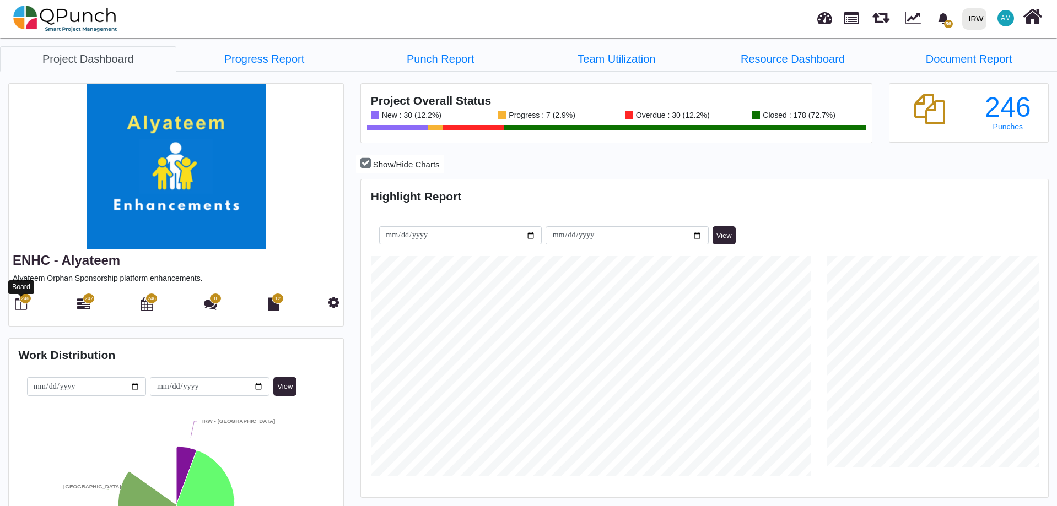
click at [21, 308] on icon at bounding box center [21, 304] width 12 height 13
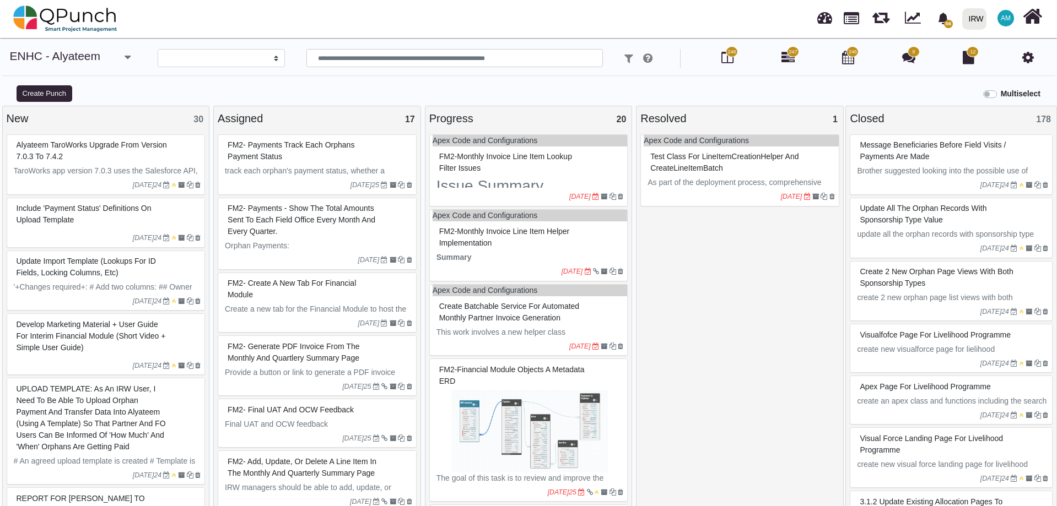
select select
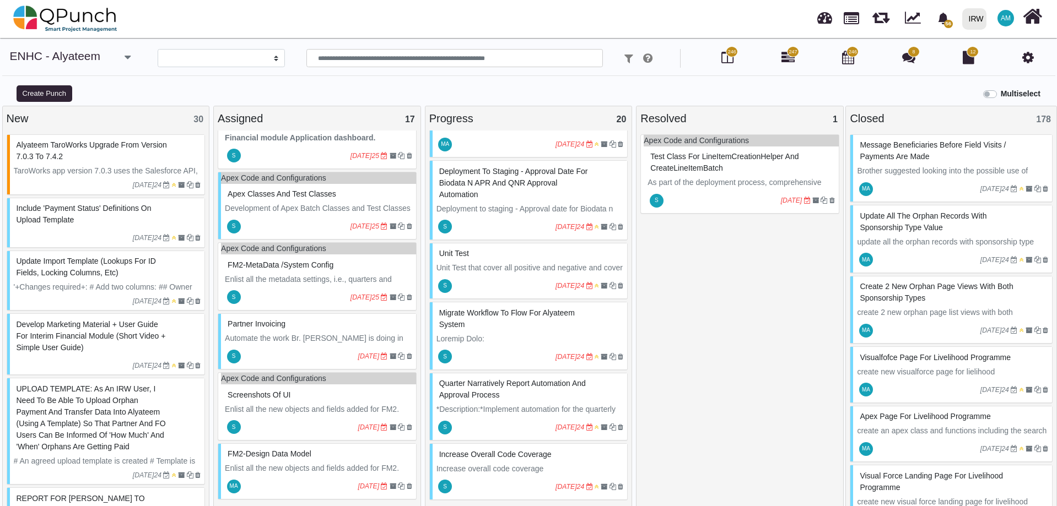
scroll to position [905, 0]
click at [471, 53] on input "text" at bounding box center [454, 58] width 296 height 19
paste input "****"
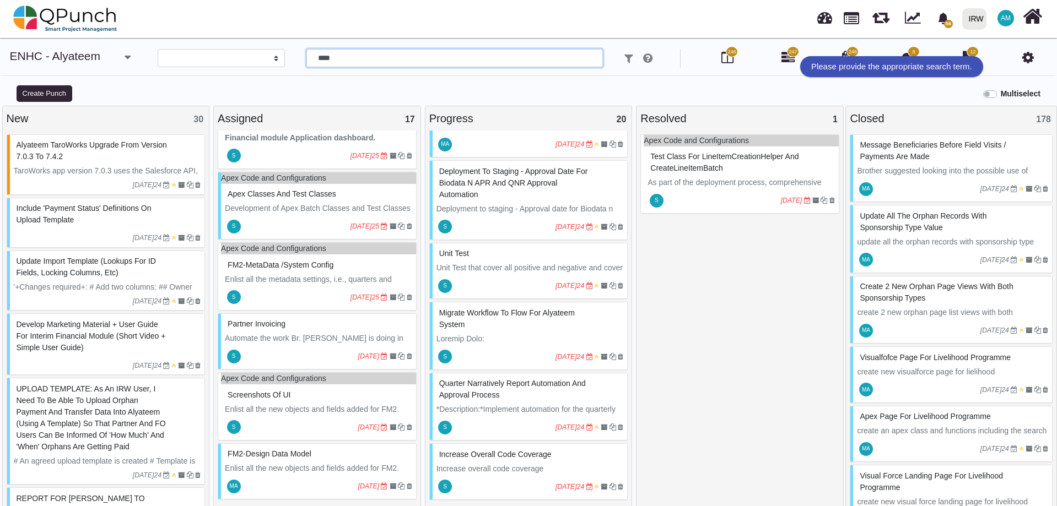
type input "****"
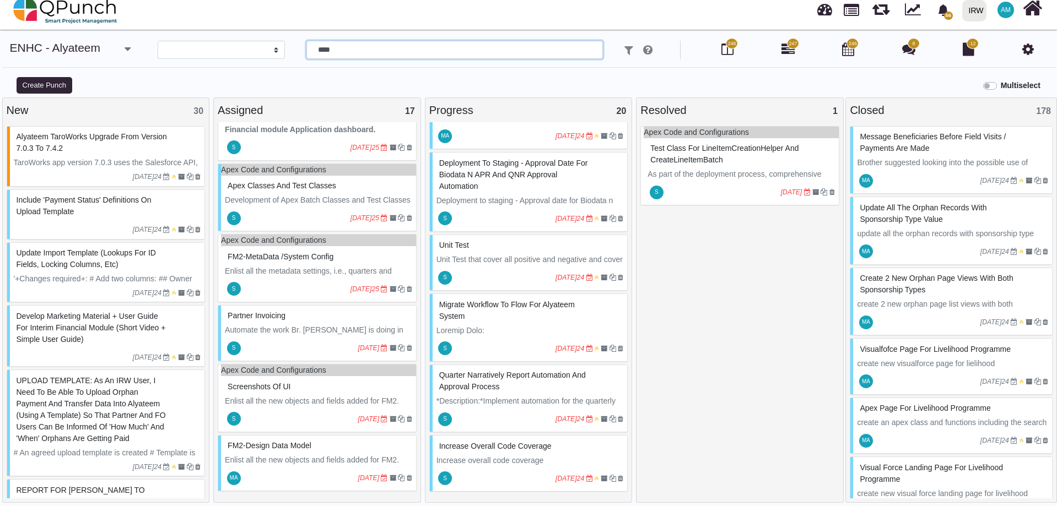
scroll to position [10, 0]
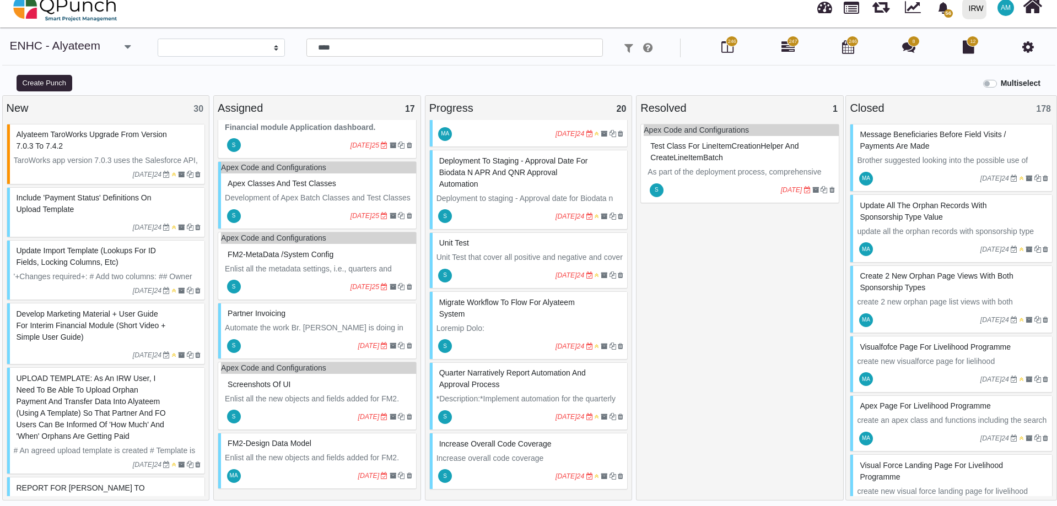
click at [523, 405] on div "S 19-11-2024" at bounding box center [530, 416] width 195 height 25
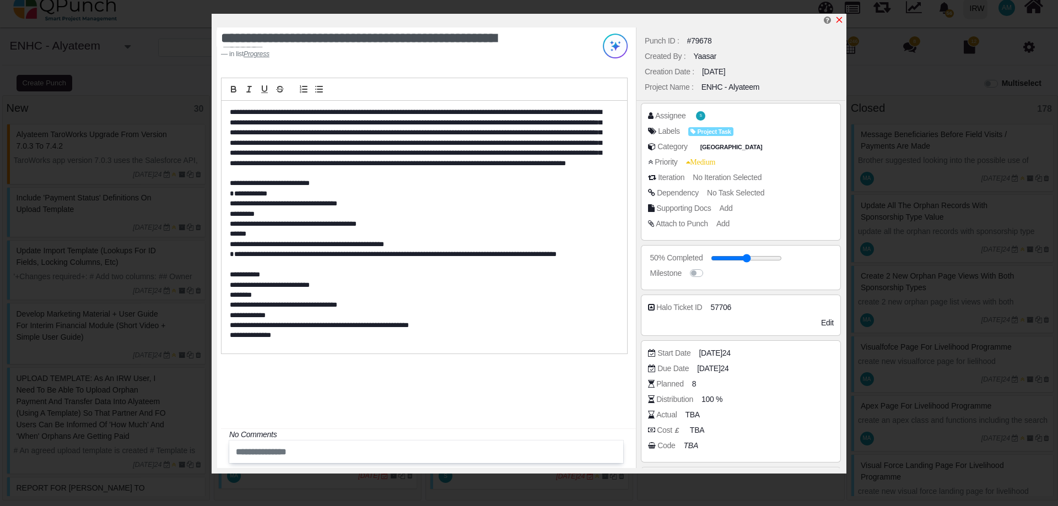
click at [840, 18] on icon "x" at bounding box center [839, 19] width 9 height 9
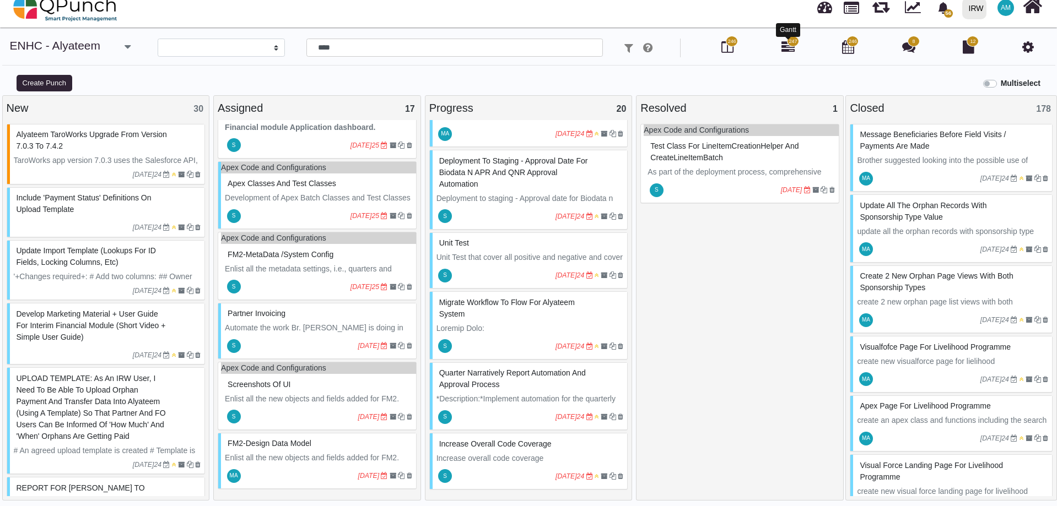
click at [788, 51] on icon at bounding box center [787, 46] width 13 height 13
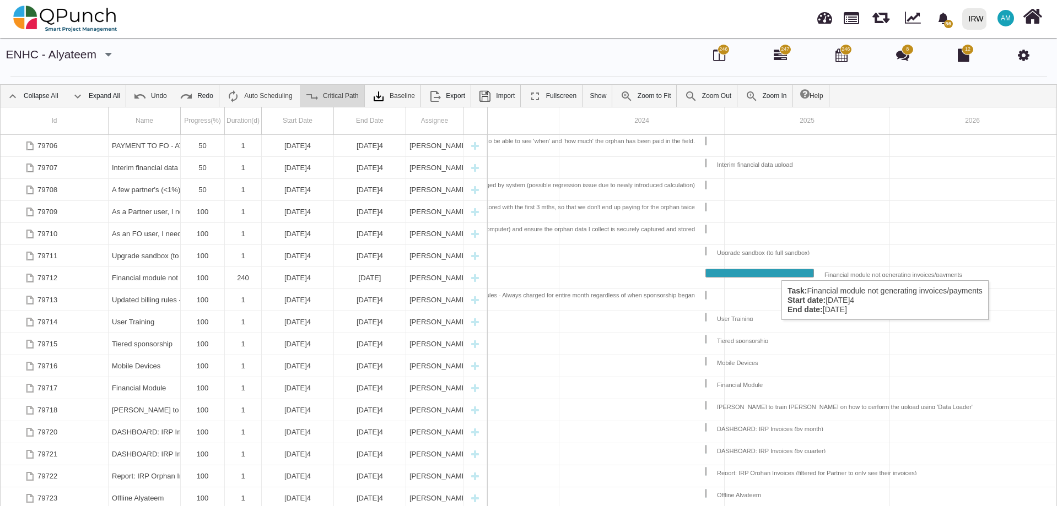
scroll to position [1884, 0]
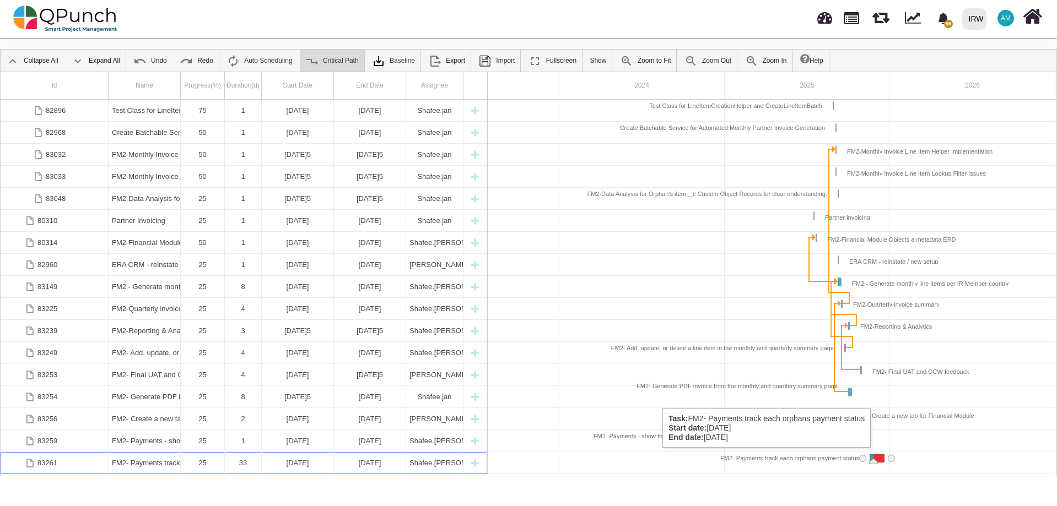
click at [878, 459] on div "Task: FM2- Payments track each orphans payment status Start date: 17-11-2025 En…" at bounding box center [877, 459] width 14 height 8
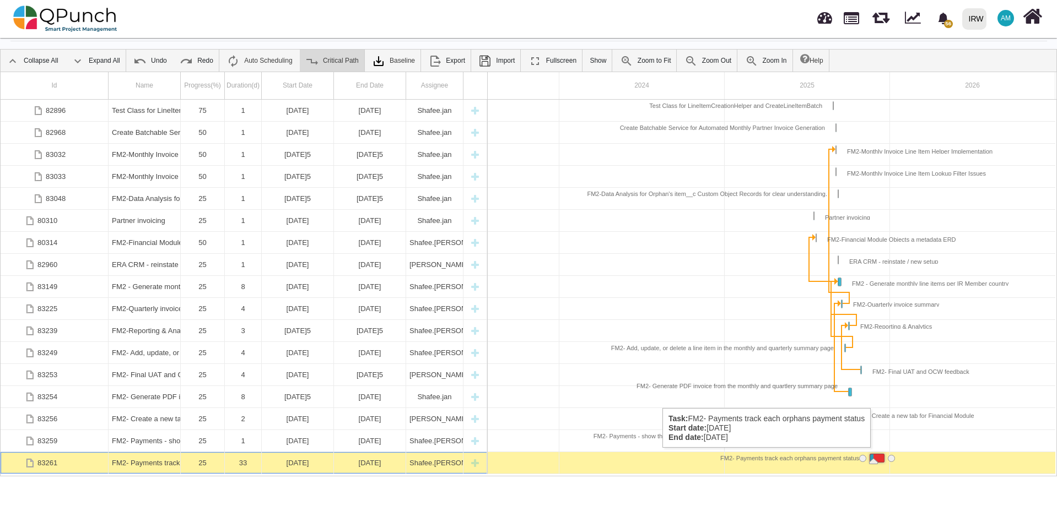
click at [878, 459] on div "Task: FM2- Payments track each orphans payment status Start date: 17-11-2025 En…" at bounding box center [877, 459] width 14 height 8
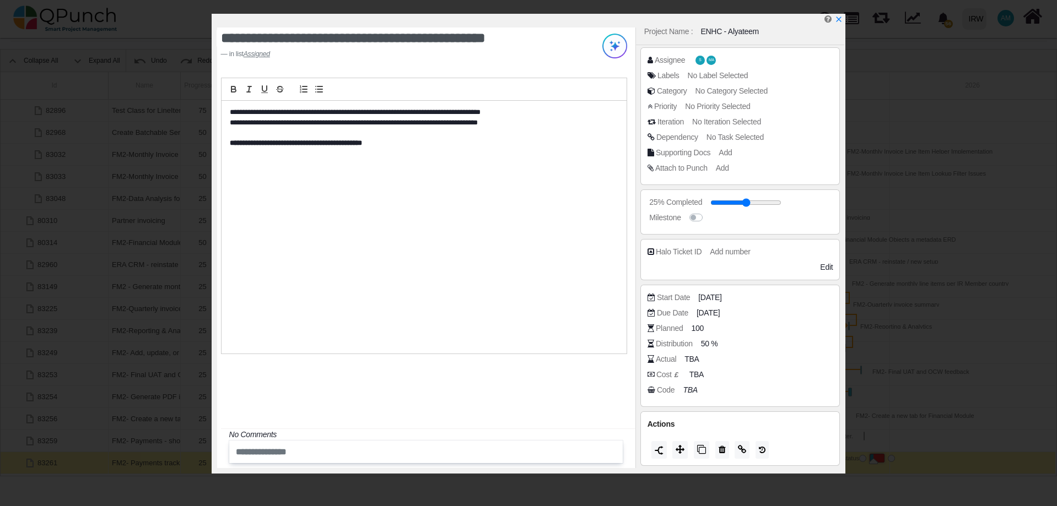
click at [575, 406] on div "**********" at bounding box center [426, 248] width 418 height 441
click at [839, 23] on icon "x" at bounding box center [838, 19] width 9 height 9
